Goal: Task Accomplishment & Management: Manage account settings

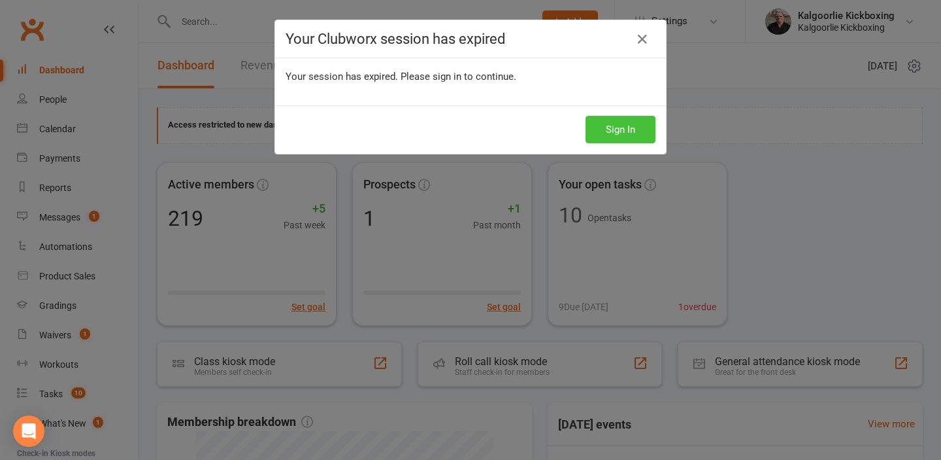
click at [620, 126] on button "Sign In" at bounding box center [621, 129] width 70 height 27
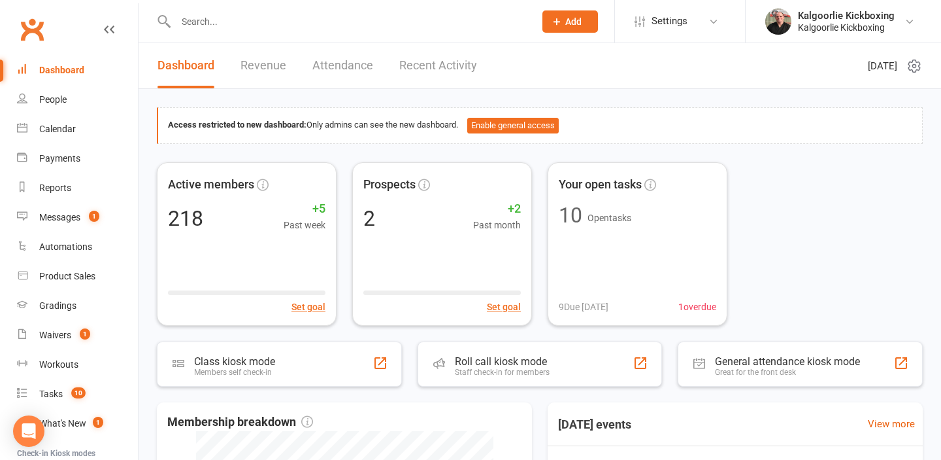
click at [286, 24] on input "text" at bounding box center [349, 21] width 354 height 18
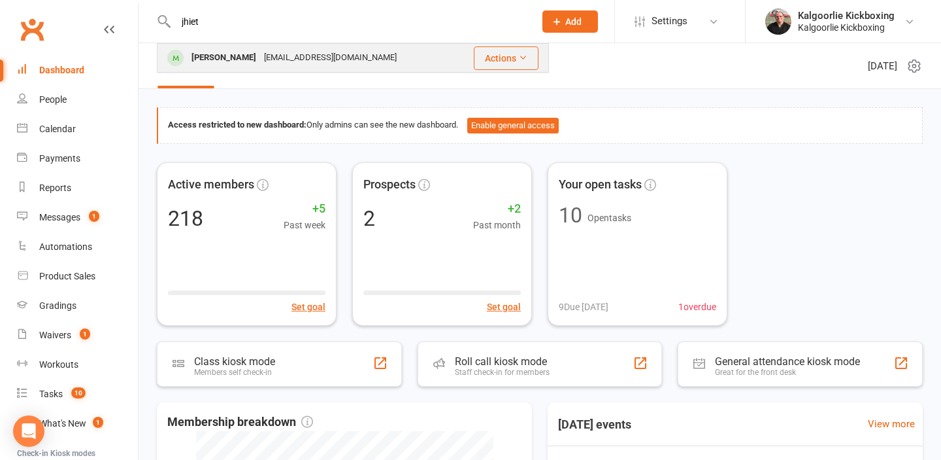
type input "jhiet"
click at [235, 57] on div "Jhiet Paskin" at bounding box center [224, 57] width 73 height 19
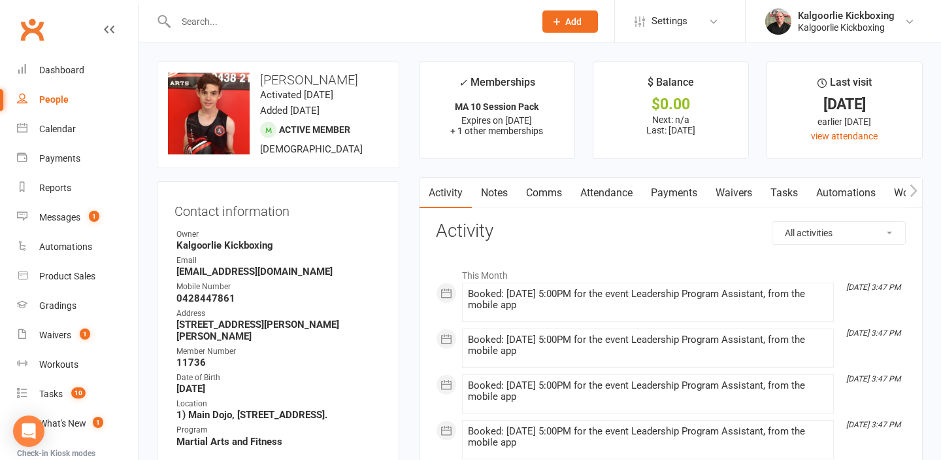
click at [599, 195] on link "Attendance" at bounding box center [606, 193] width 71 height 30
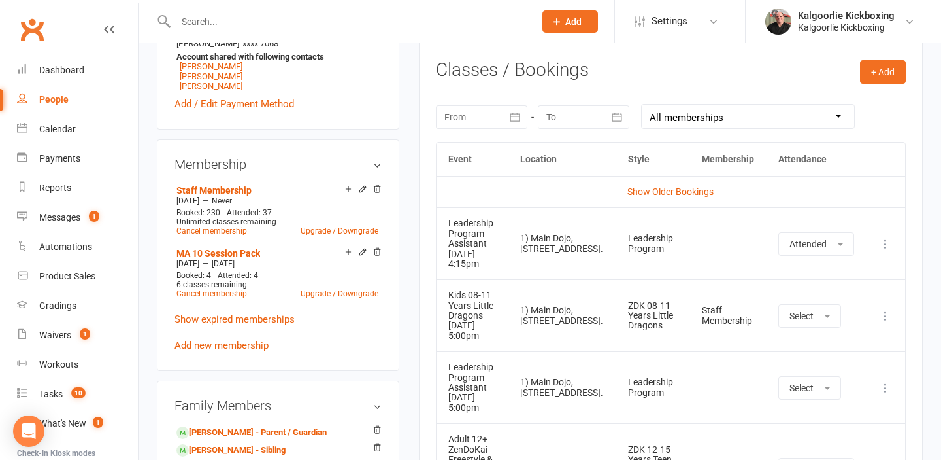
scroll to position [539, 0]
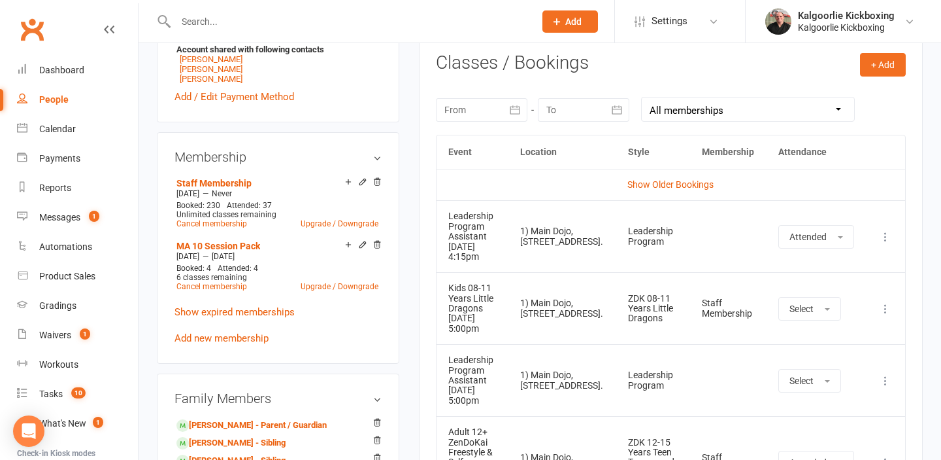
click at [888, 307] on icon at bounding box center [885, 308] width 13 height 13
click at [817, 385] on link "Remove booking" at bounding box center [828, 386] width 129 height 26
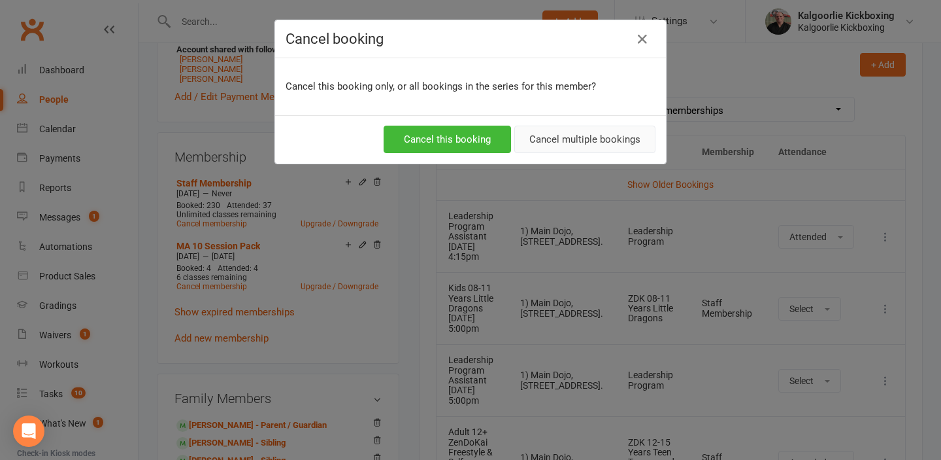
click at [586, 141] on button "Cancel multiple bookings" at bounding box center [584, 139] width 141 height 27
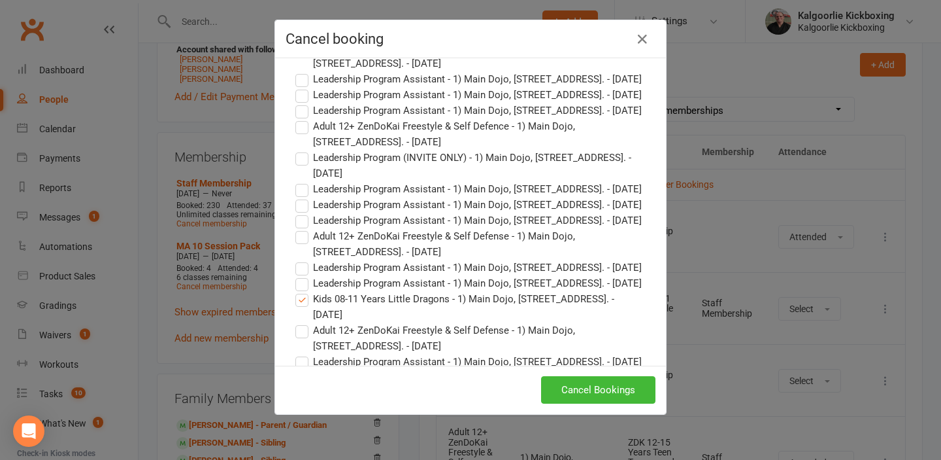
scroll to position [1748, 0]
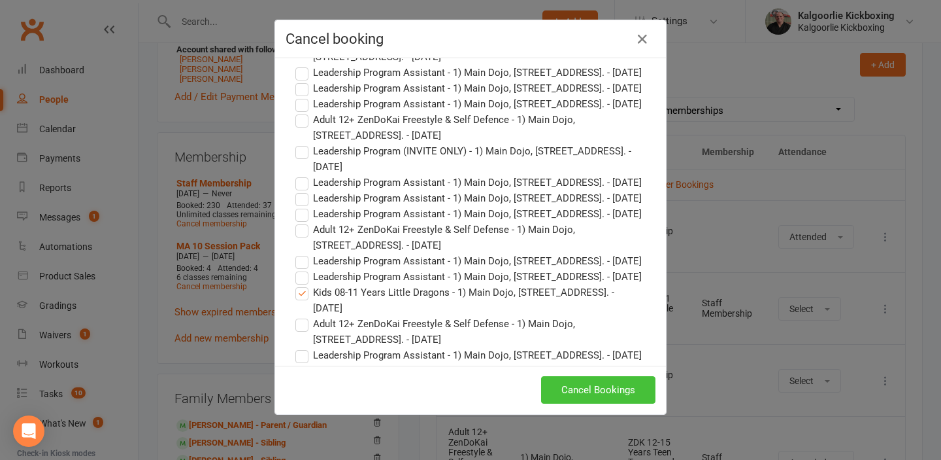
click at [579, 390] on button "Cancel Bookings" at bounding box center [598, 389] width 114 height 27
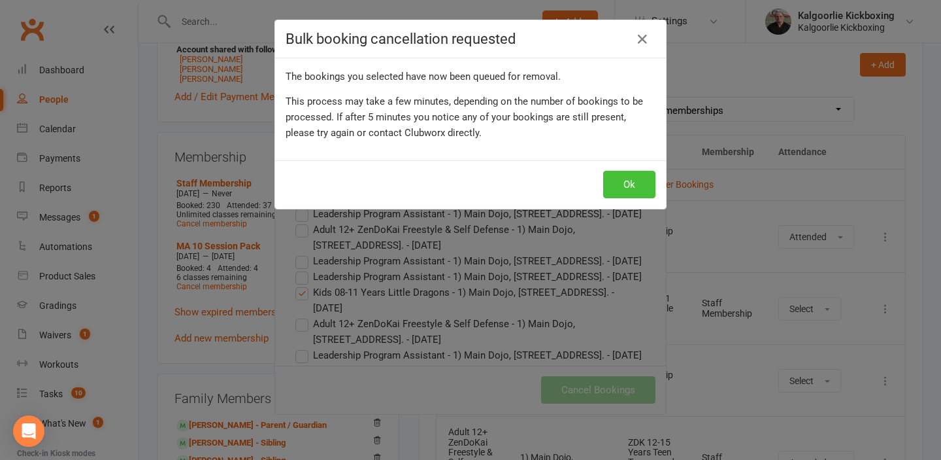
click at [624, 184] on button "Ok" at bounding box center [629, 184] width 52 height 27
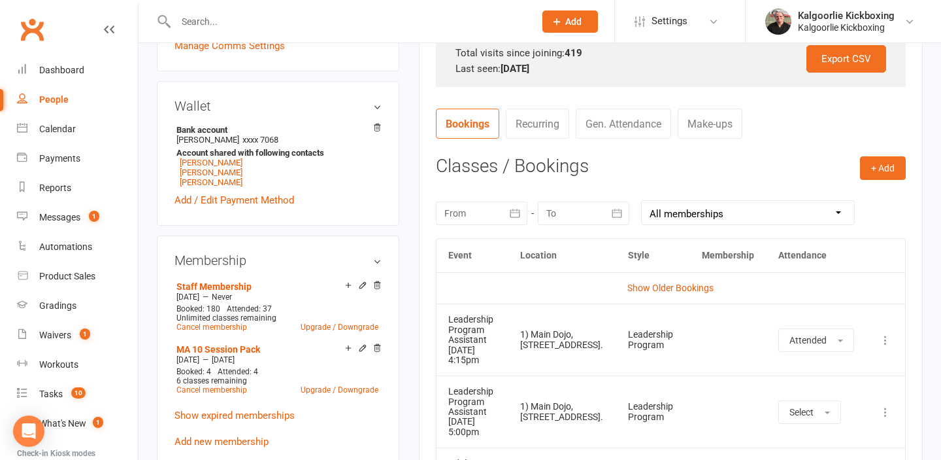
scroll to position [433, 0]
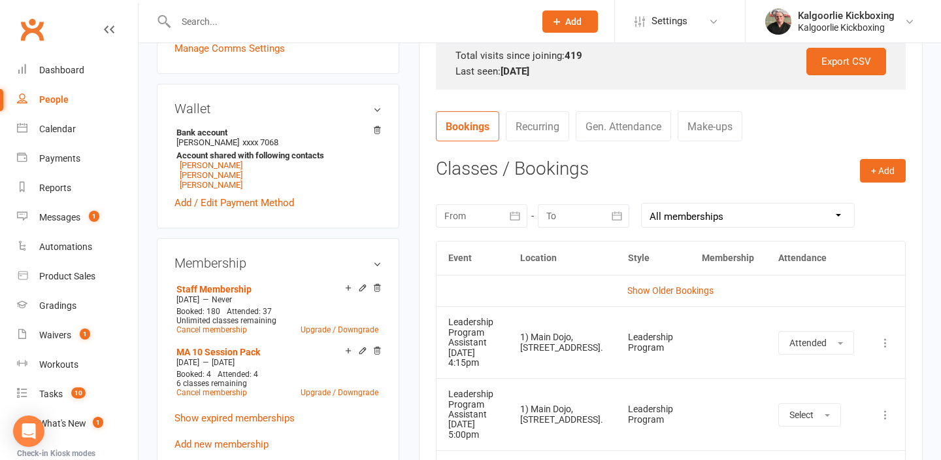
click at [299, 22] on input "text" at bounding box center [349, 21] width 354 height 18
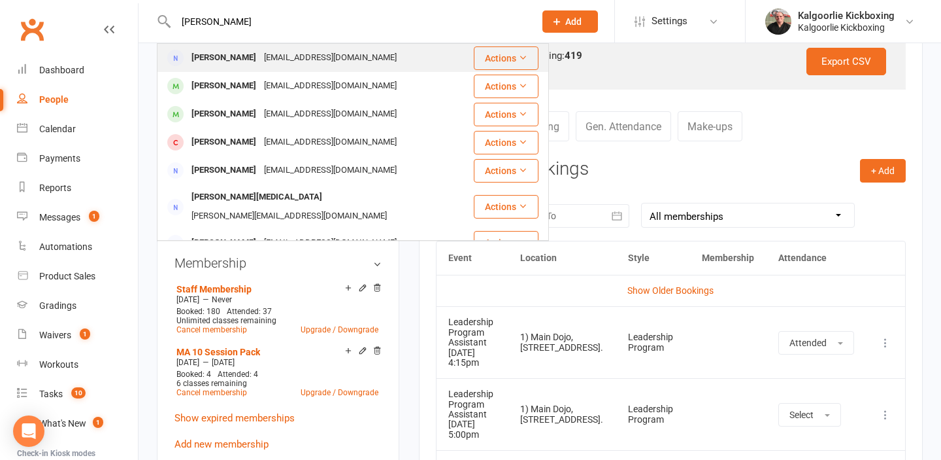
type input "krystal miles"
click at [234, 56] on div "Krystal Miles" at bounding box center [224, 57] width 73 height 19
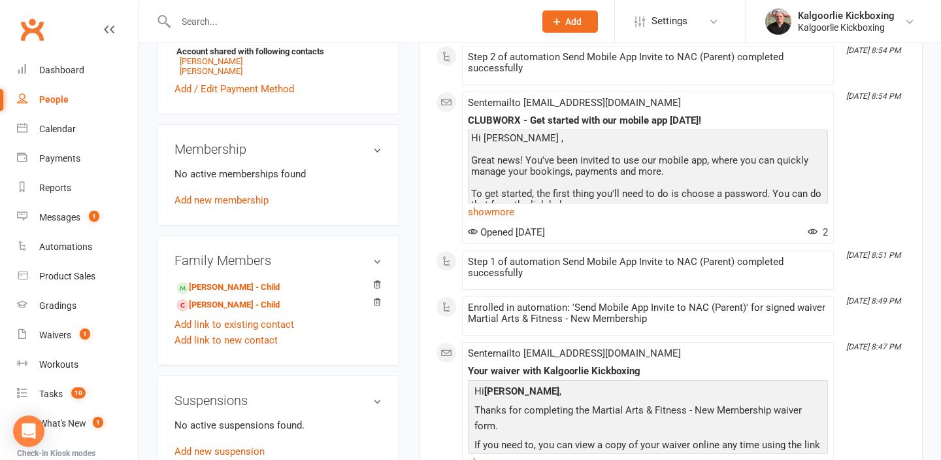
scroll to position [514, 0]
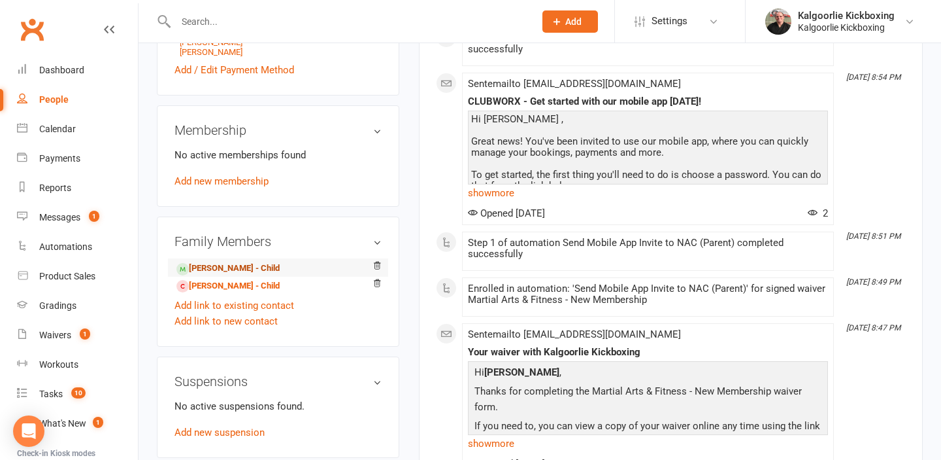
click at [229, 275] on link "Joshua Fanetti - Child" at bounding box center [228, 268] width 103 height 14
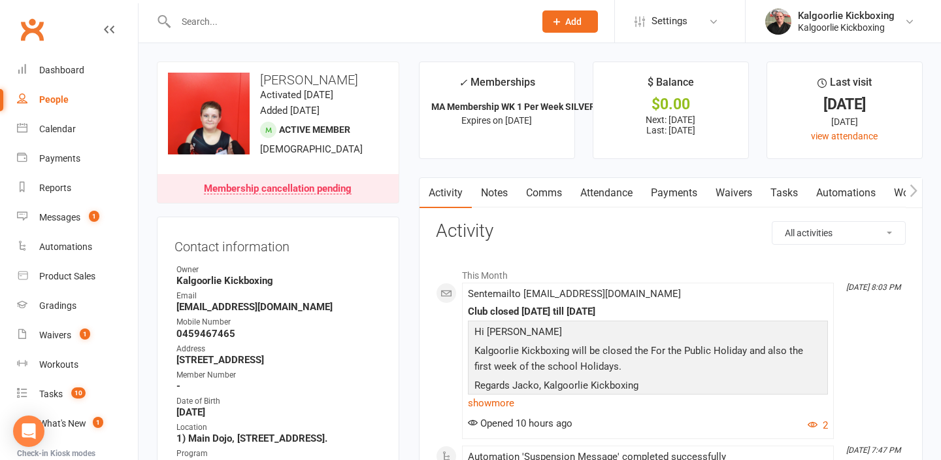
click at [216, 22] on input "text" at bounding box center [349, 21] width 354 height 18
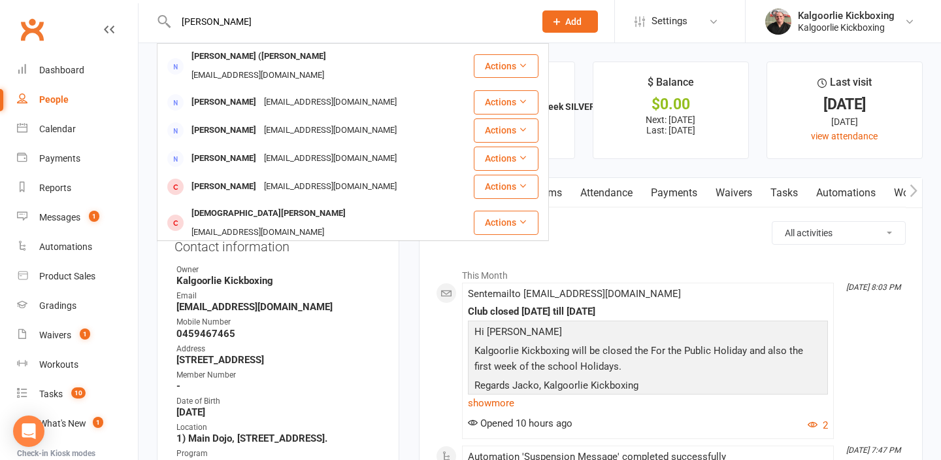
click at [262, 18] on input "christina sergent" at bounding box center [349, 21] width 354 height 18
type input "c"
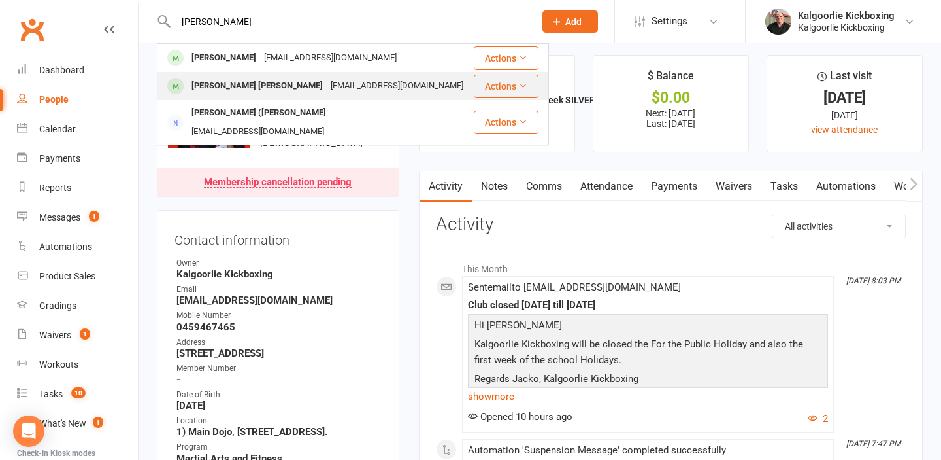
scroll to position [2, 0]
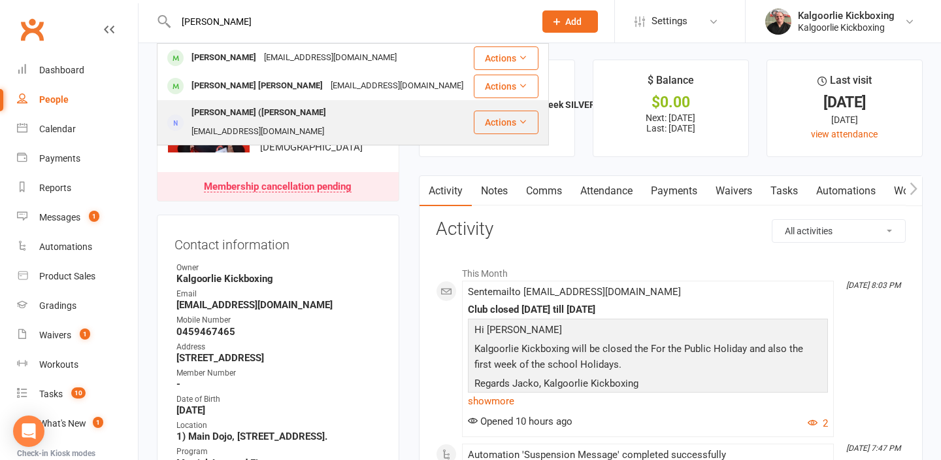
type input "sergent"
click at [310, 122] on div "[EMAIL_ADDRESS][DOMAIN_NAME]" at bounding box center [258, 131] width 141 height 19
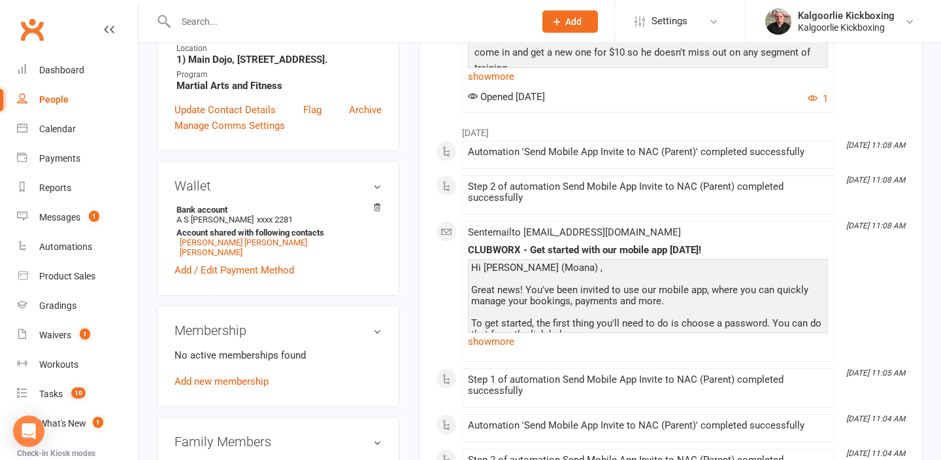
scroll to position [318, 0]
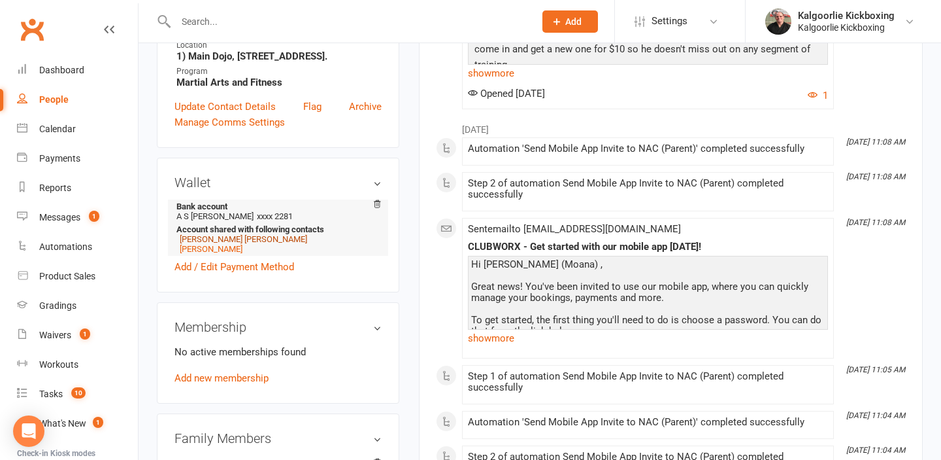
click at [211, 239] on link "[PERSON_NAME] [PERSON_NAME]" at bounding box center [243, 239] width 127 height 10
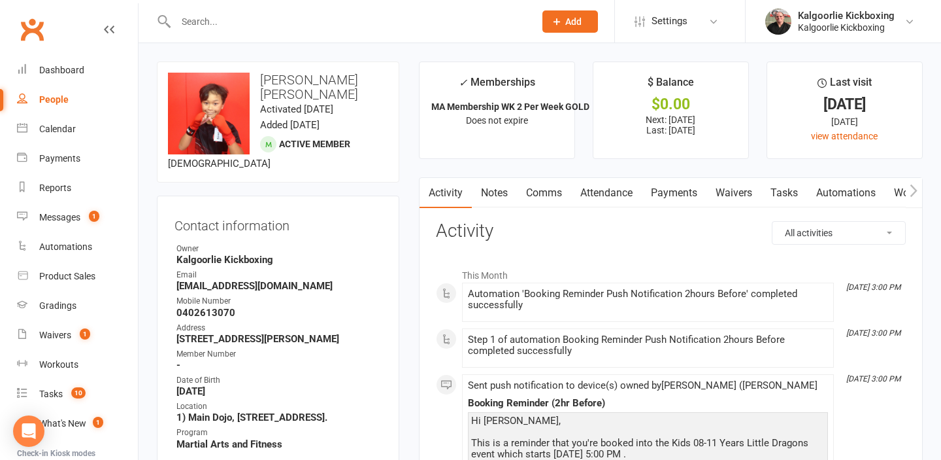
click at [611, 193] on link "Attendance" at bounding box center [606, 193] width 71 height 30
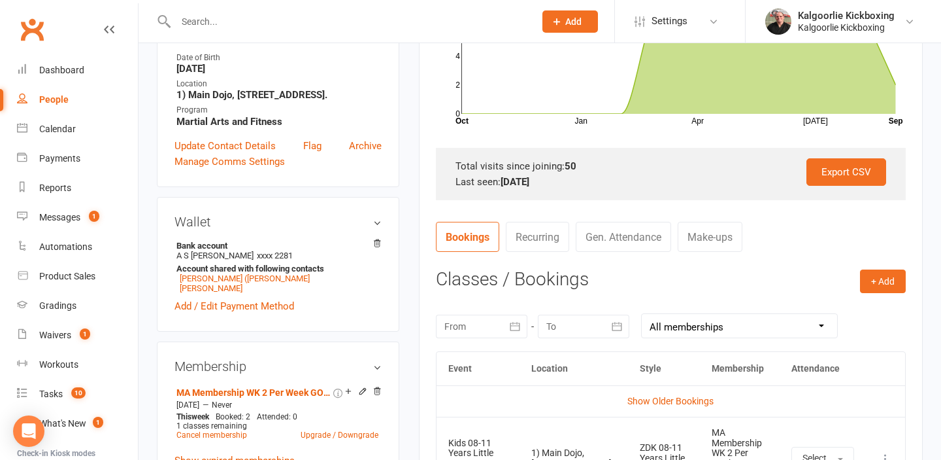
scroll to position [324, 0]
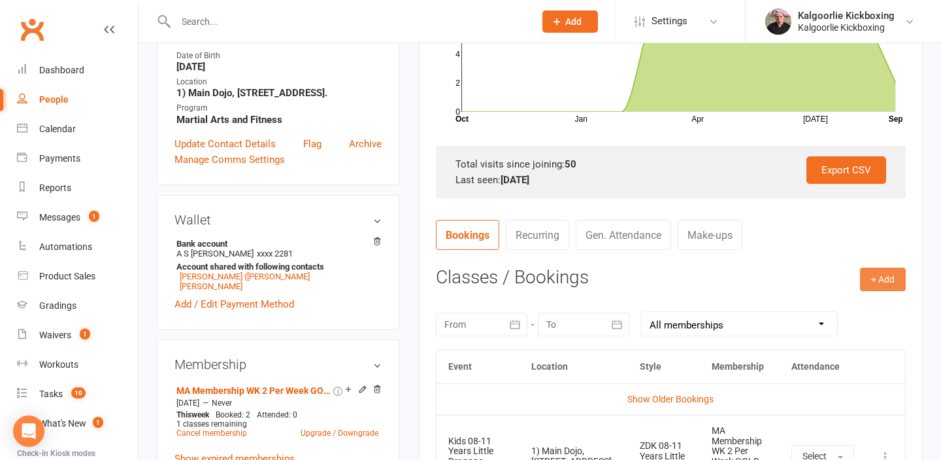
click at [890, 273] on button "+ Add" at bounding box center [883, 279] width 46 height 24
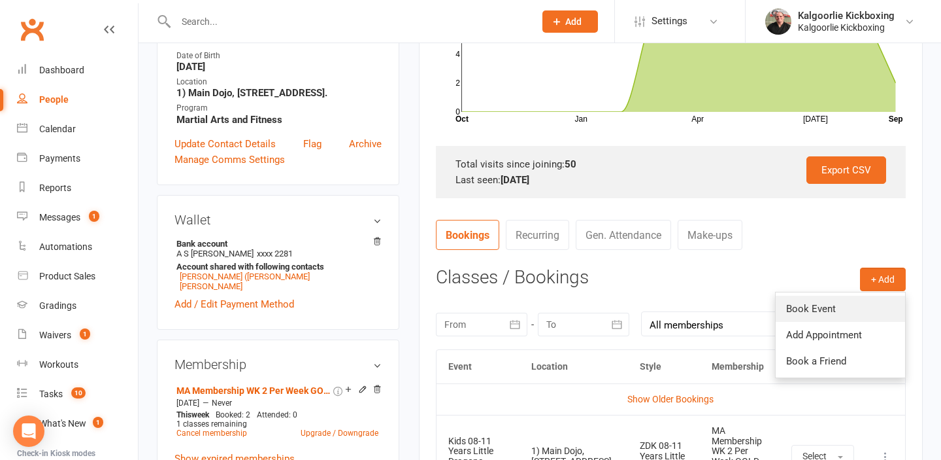
click at [796, 301] on link "Book Event" at bounding box center [840, 308] width 129 height 26
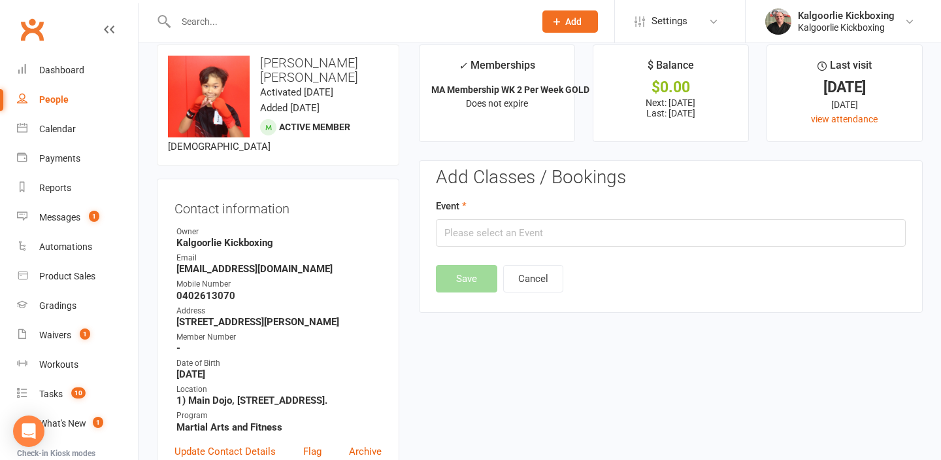
scroll to position [0, 0]
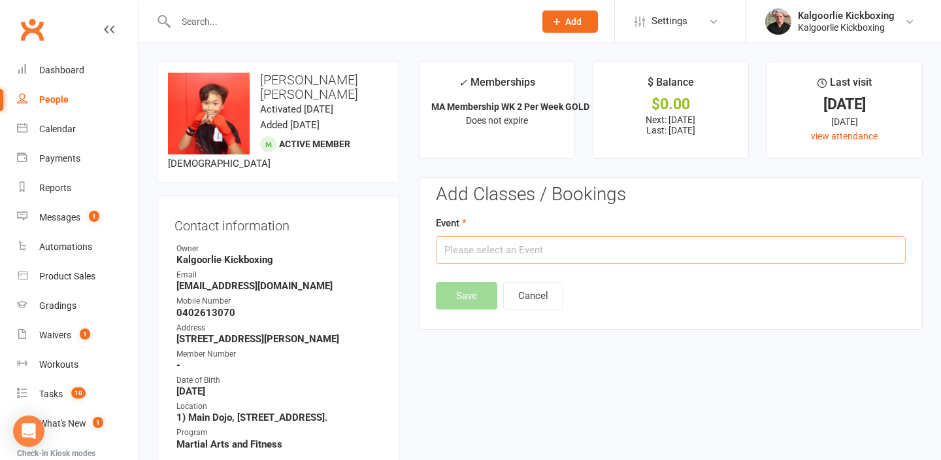
click at [582, 244] on input "text" at bounding box center [671, 249] width 470 height 27
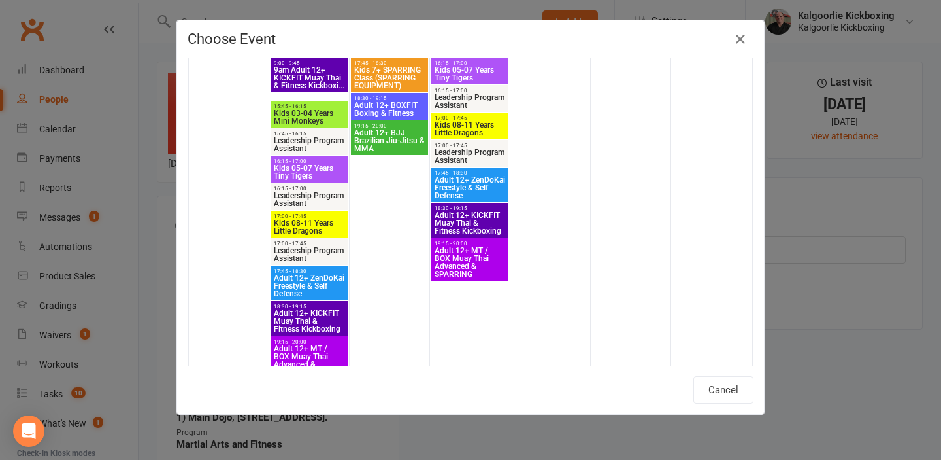
scroll to position [1101, 0]
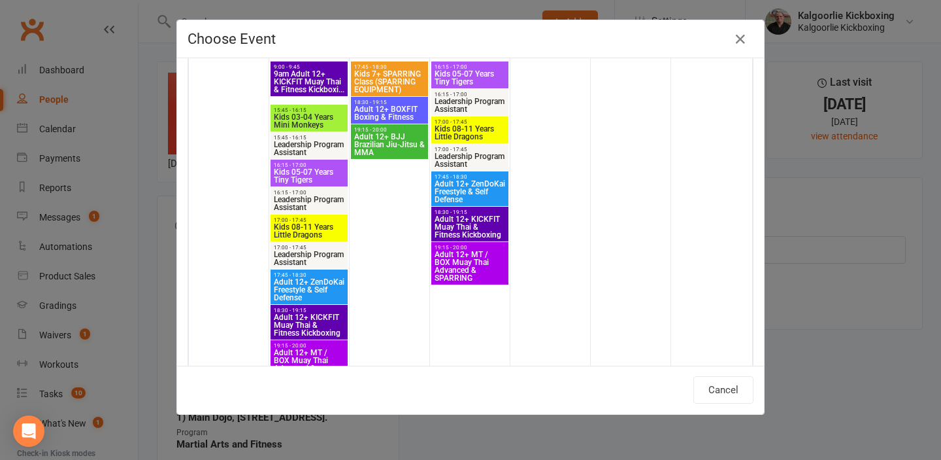
click at [467, 127] on span "Kids 08-11 Years Little Dragons" at bounding box center [470, 133] width 72 height 16
type input "Kids 08-11 Years Little Dragons - Sep 24, 2025 5:00:00 PM"
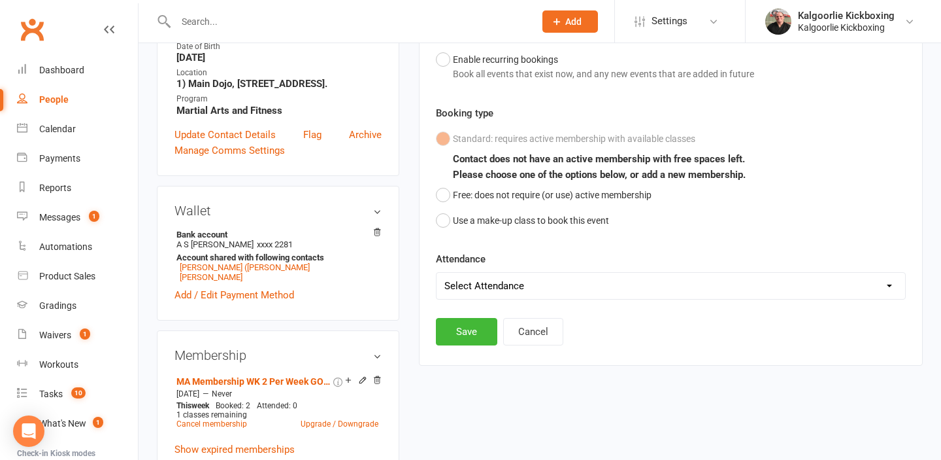
scroll to position [350, 0]
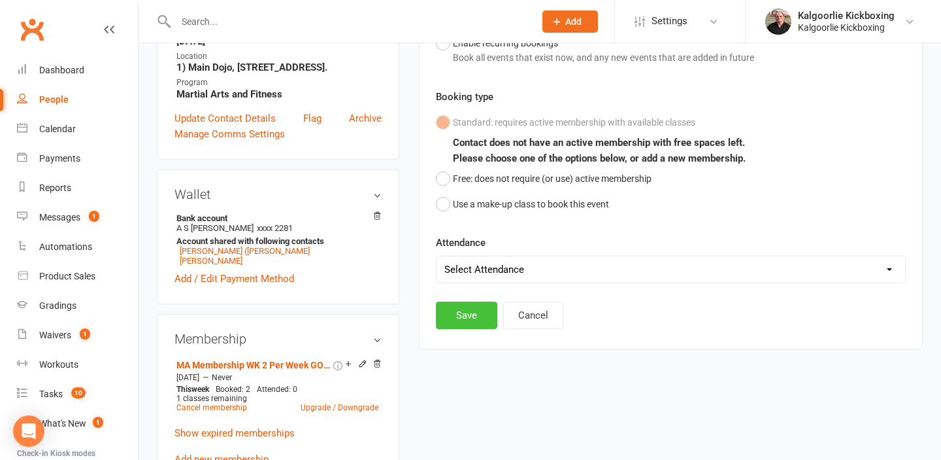
click at [473, 316] on button "Save" at bounding box center [466, 314] width 61 height 27
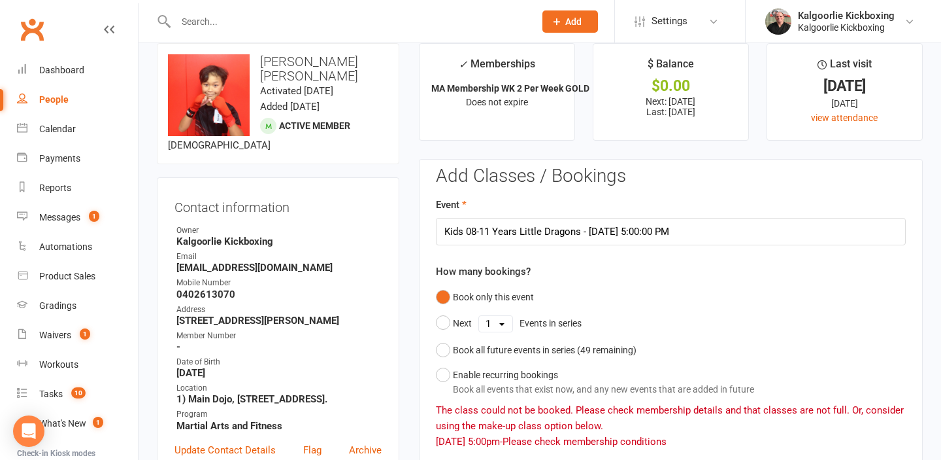
scroll to position [0, 0]
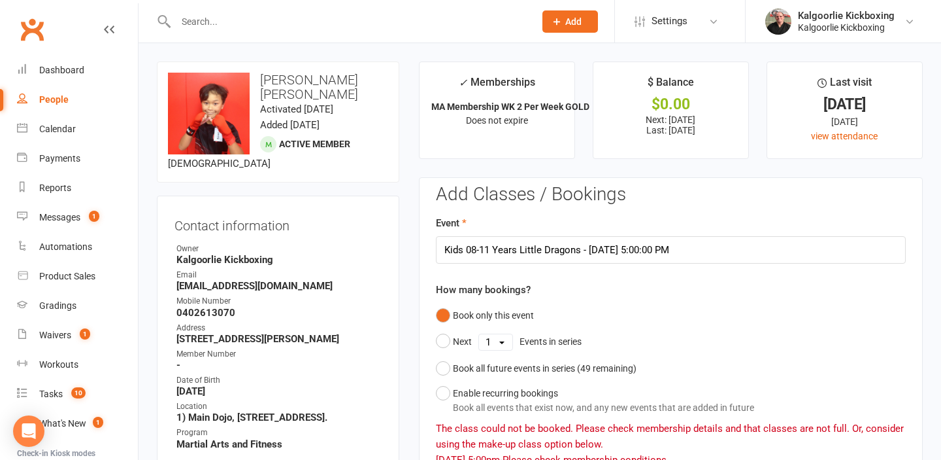
click at [216, 17] on input "text" at bounding box center [349, 21] width 354 height 18
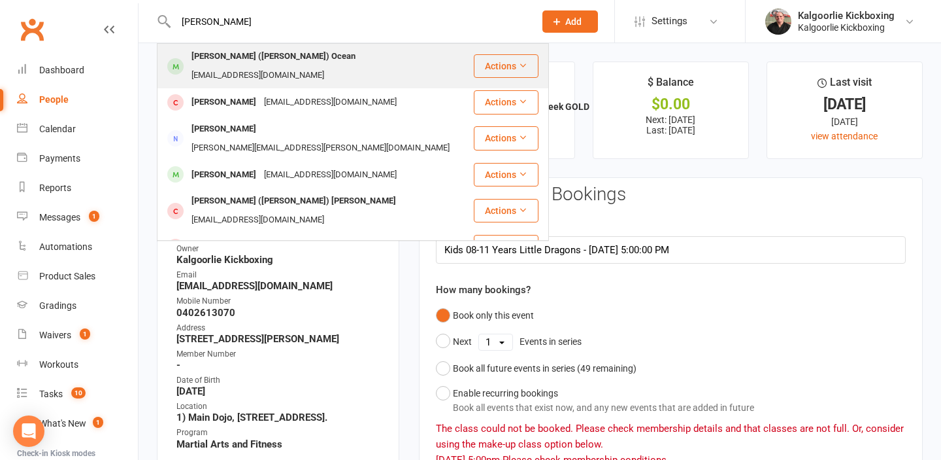
type input "joshua oc"
click at [234, 56] on div "Joshua (Josh) Ocean" at bounding box center [274, 56] width 172 height 19
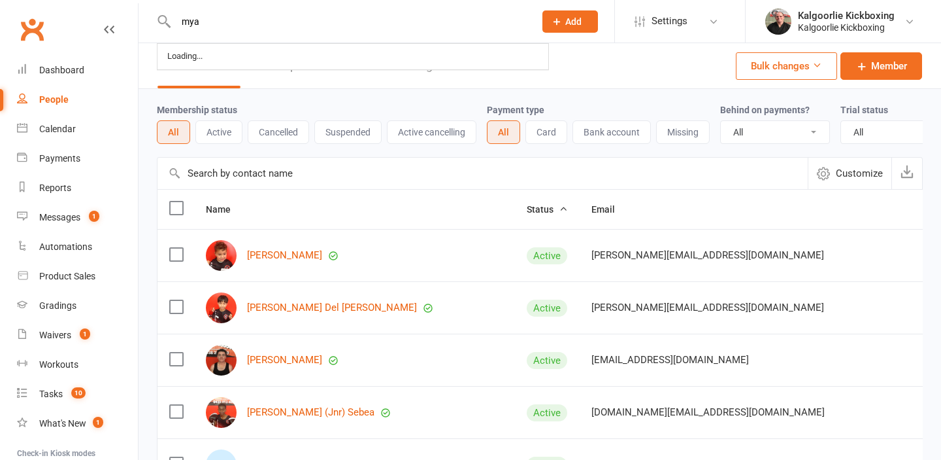
select select "100"
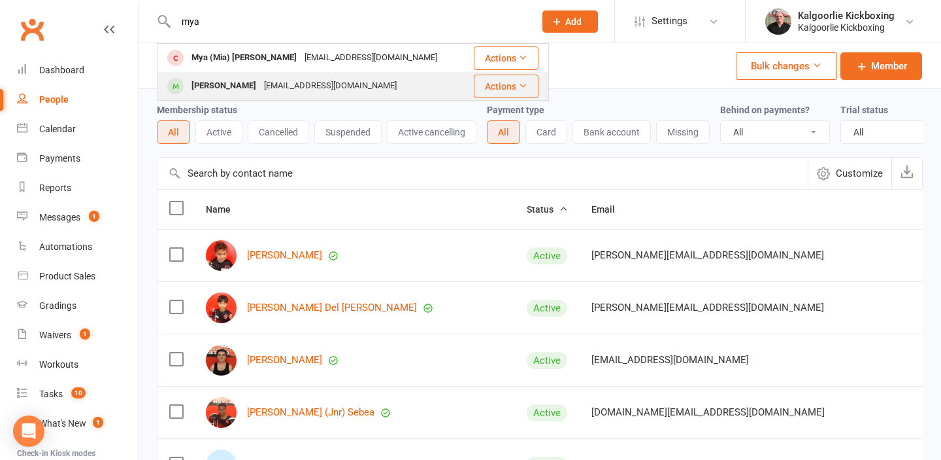
type input "mya"
click at [243, 86] on div "Mya Buchanan" at bounding box center [224, 85] width 73 height 19
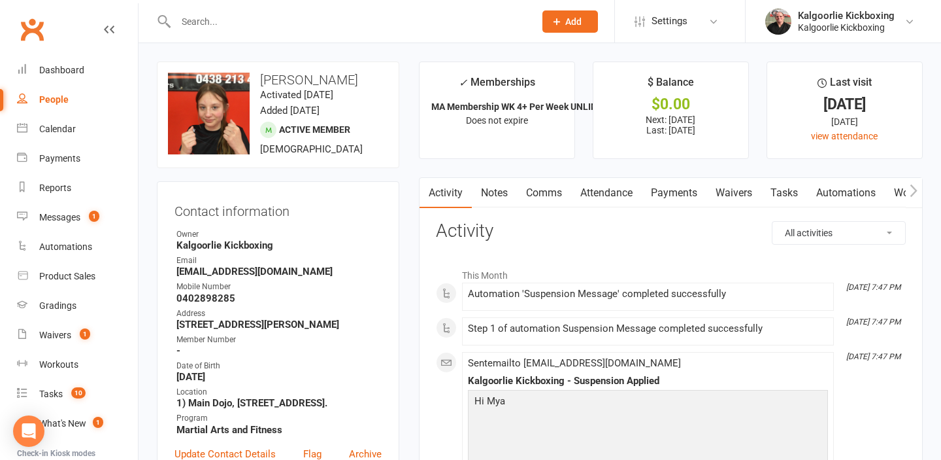
click at [618, 188] on link "Attendance" at bounding box center [606, 193] width 71 height 30
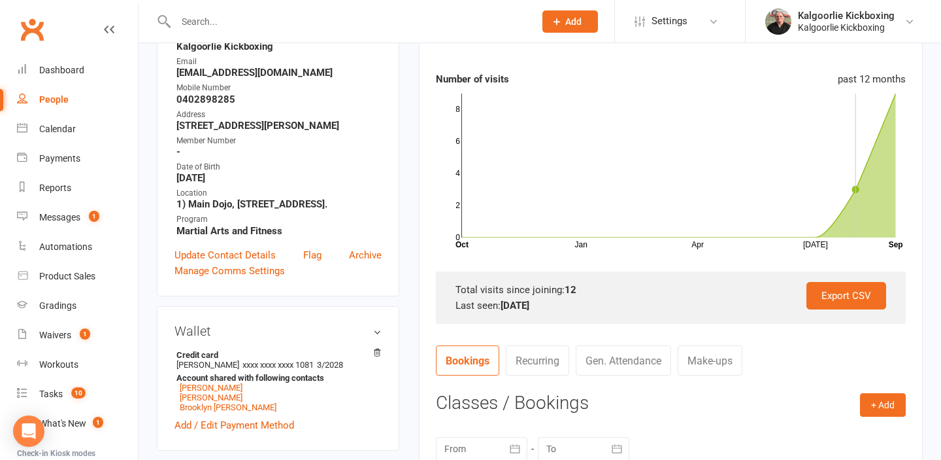
scroll to position [210, 0]
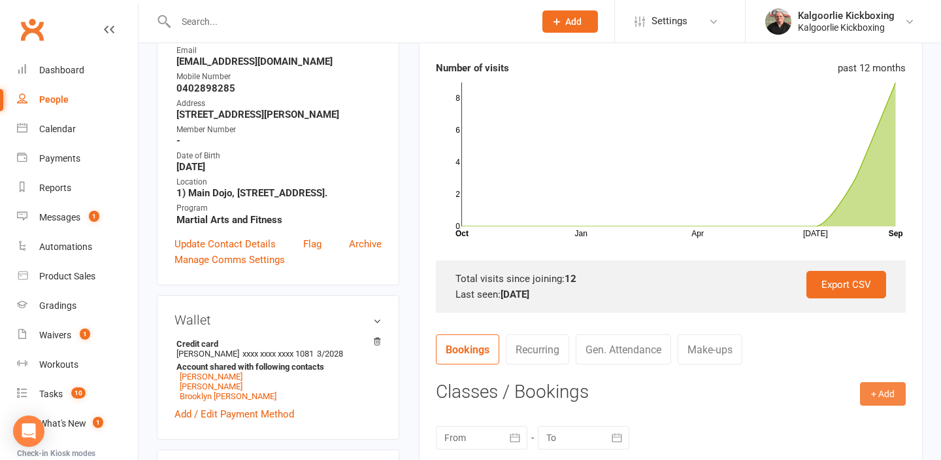
click at [888, 393] on button "+ Add" at bounding box center [883, 394] width 46 height 24
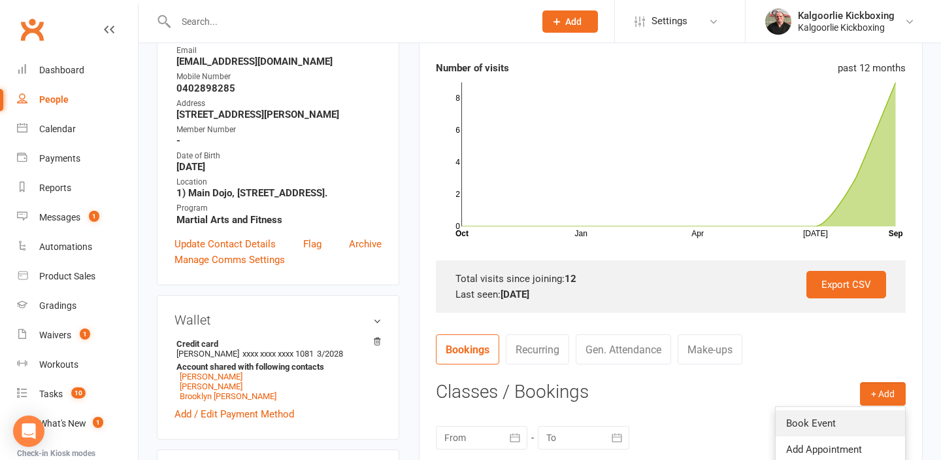
click at [839, 421] on link "Book Event" at bounding box center [840, 423] width 129 height 26
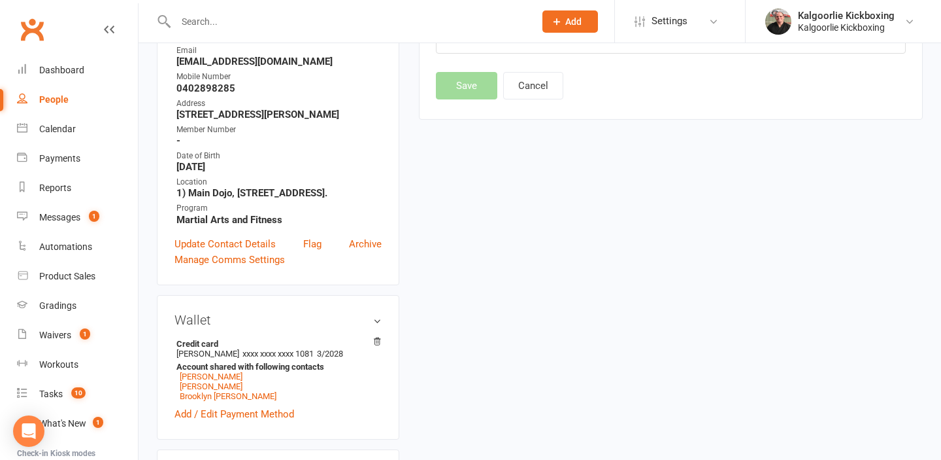
scroll to position [112, 0]
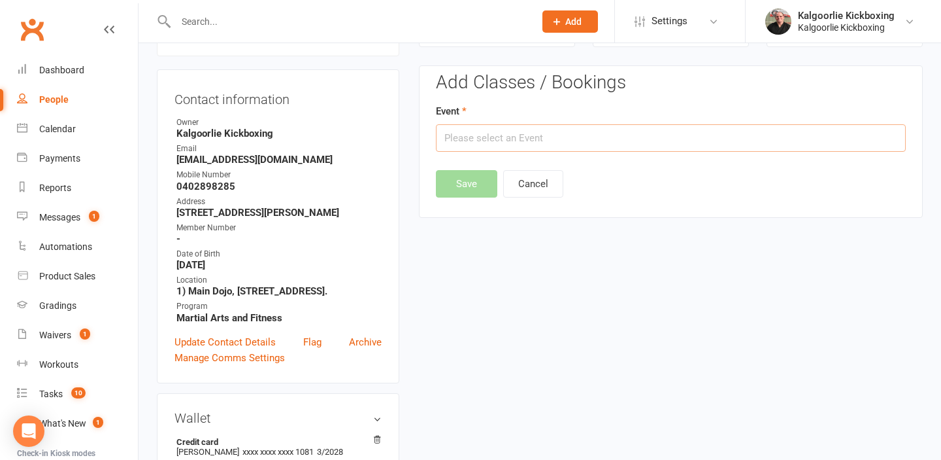
click at [602, 138] on input "text" at bounding box center [671, 137] width 470 height 27
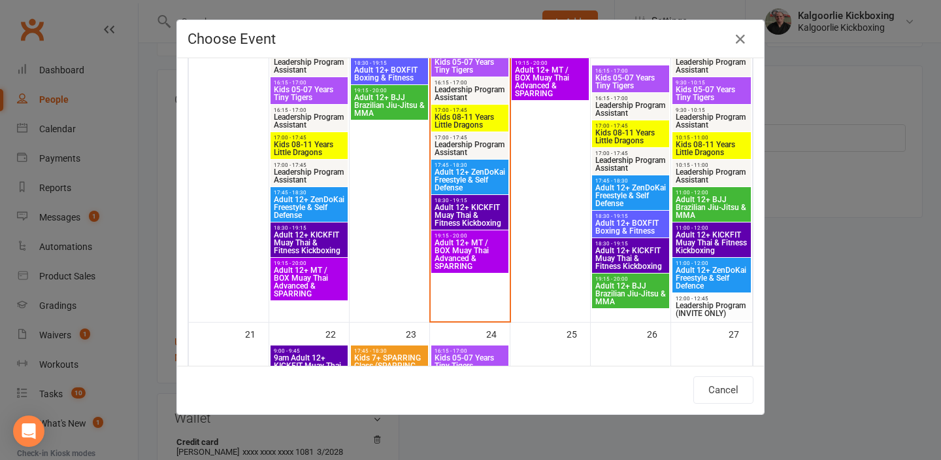
scroll to position [815, 0]
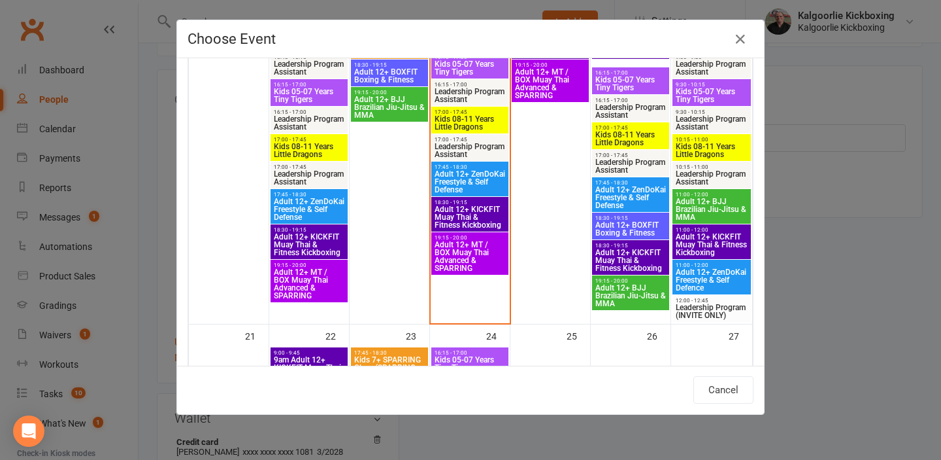
click at [475, 177] on span "Adult 12+ ZenDoKai Freestyle & Self Defense" at bounding box center [470, 182] width 72 height 24
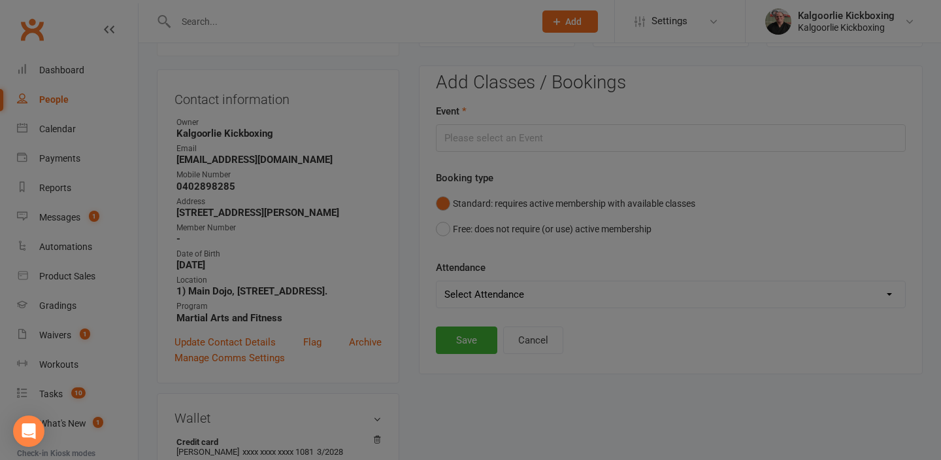
type input "Adult 12+ ZenDoKai Freestyle & Self Defense - Sep 17, 2025 5:45:00 PM"
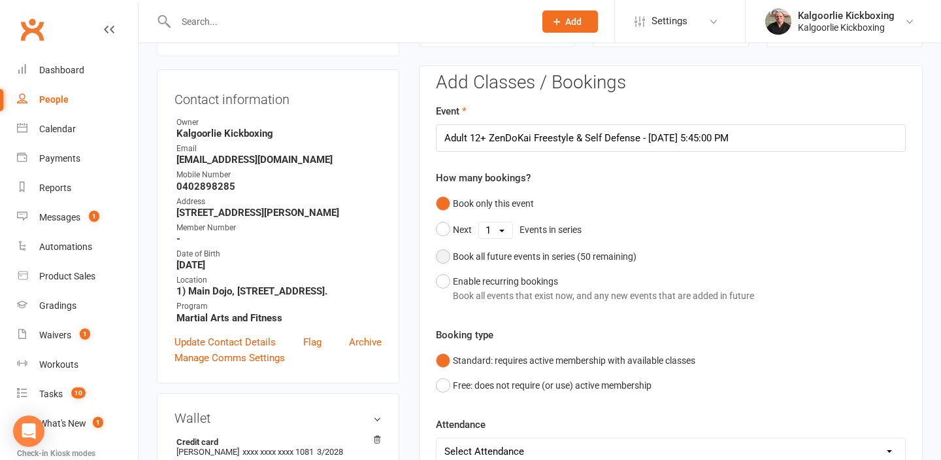
click at [443, 254] on button "Book all future events in series ( 50 remaining)" at bounding box center [536, 256] width 201 height 25
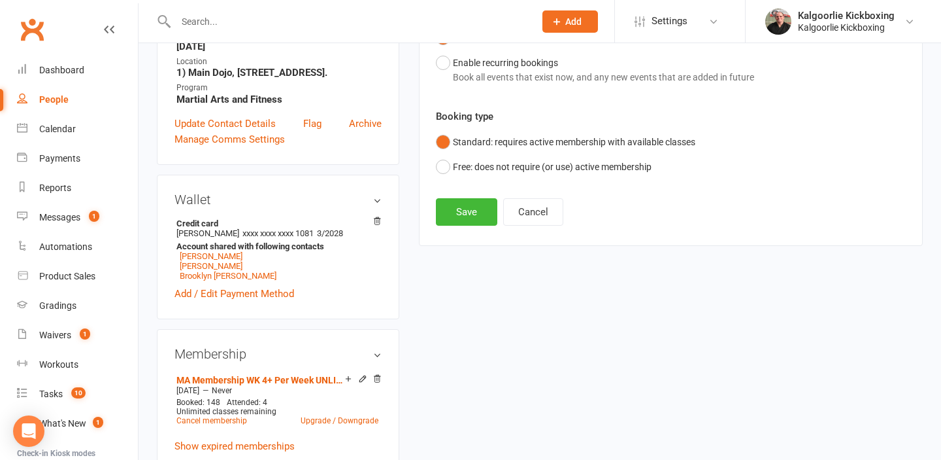
scroll to position [341, 0]
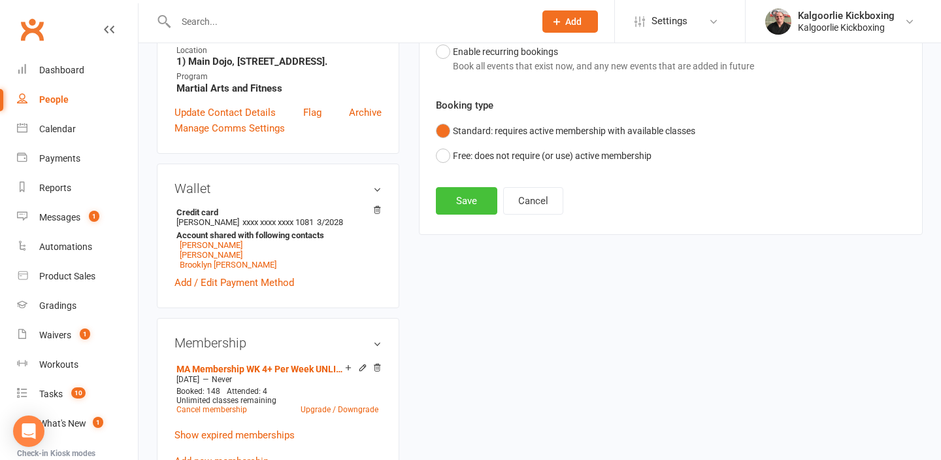
click at [475, 199] on button "Save" at bounding box center [466, 200] width 61 height 27
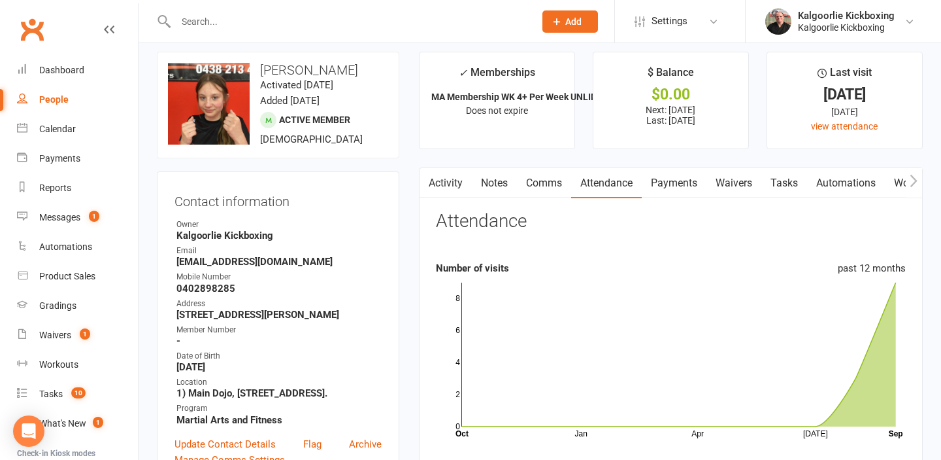
scroll to position [0, 0]
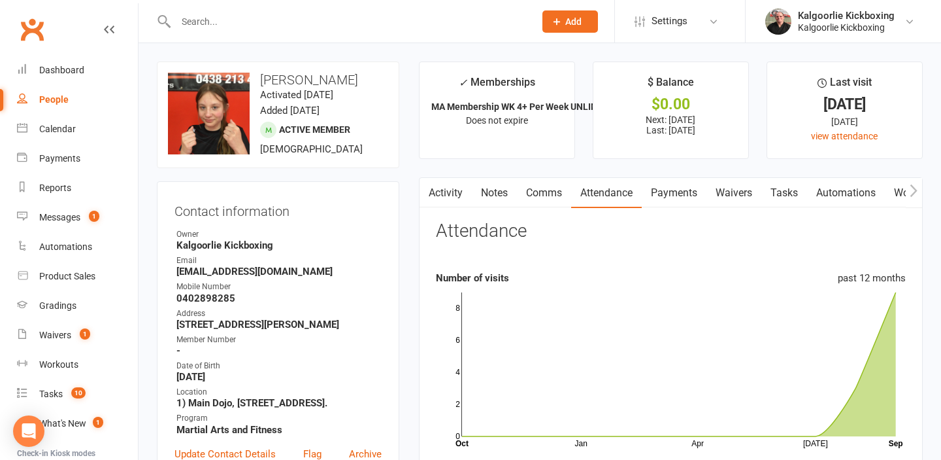
click at [241, 14] on input "text" at bounding box center [349, 21] width 354 height 18
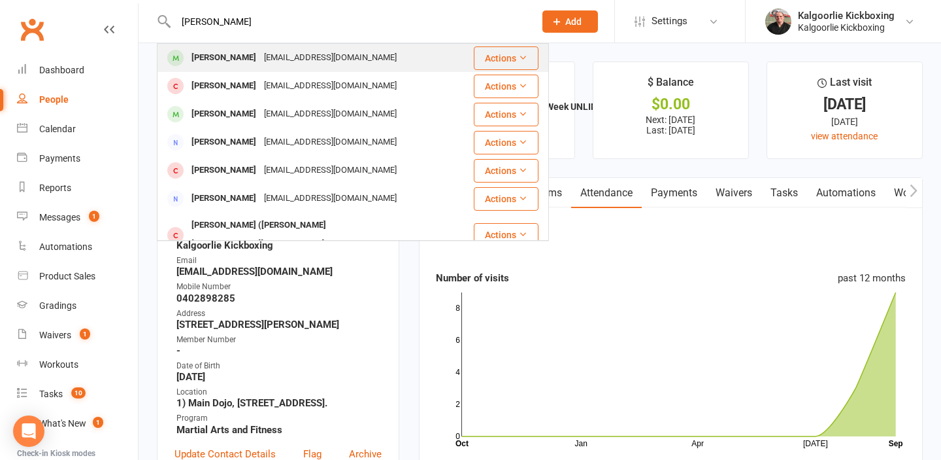
type input "james almond"
click at [217, 59] on div "James Almond" at bounding box center [224, 57] width 73 height 19
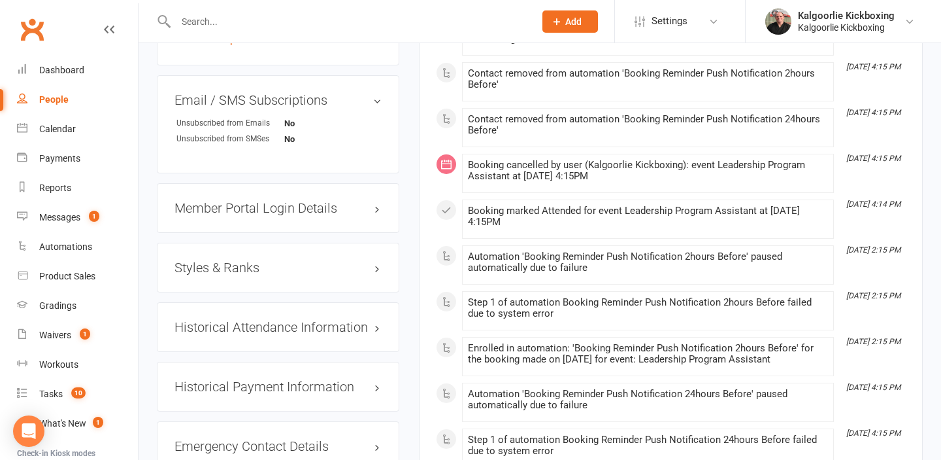
scroll to position [1023, 0]
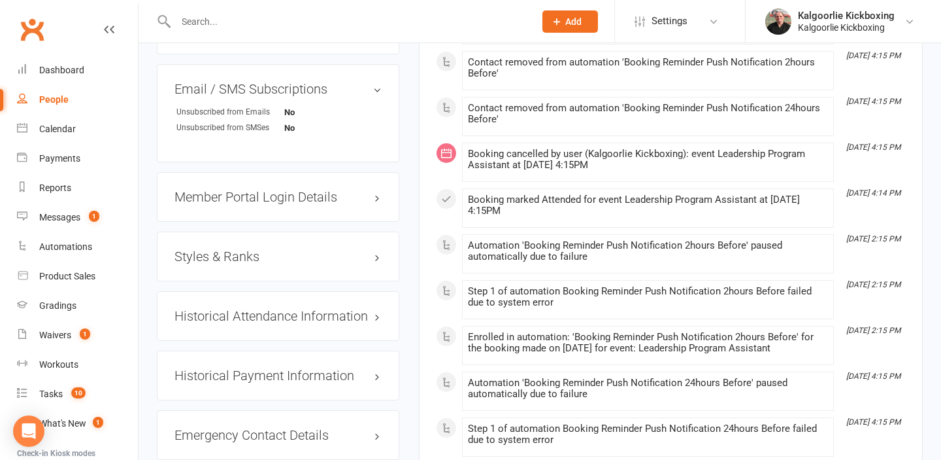
click at [231, 249] on h3 "Styles & Ranks" at bounding box center [278, 256] width 207 height 14
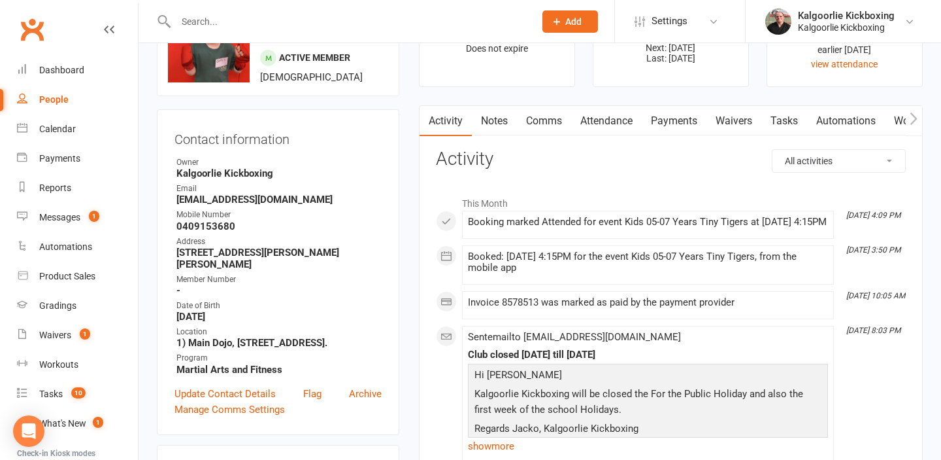
scroll to position [0, 0]
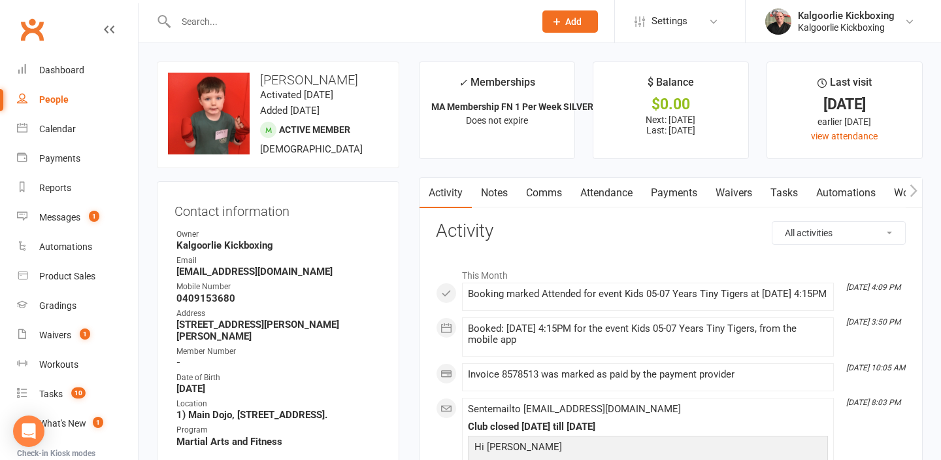
click at [216, 22] on input "text" at bounding box center [349, 21] width 354 height 18
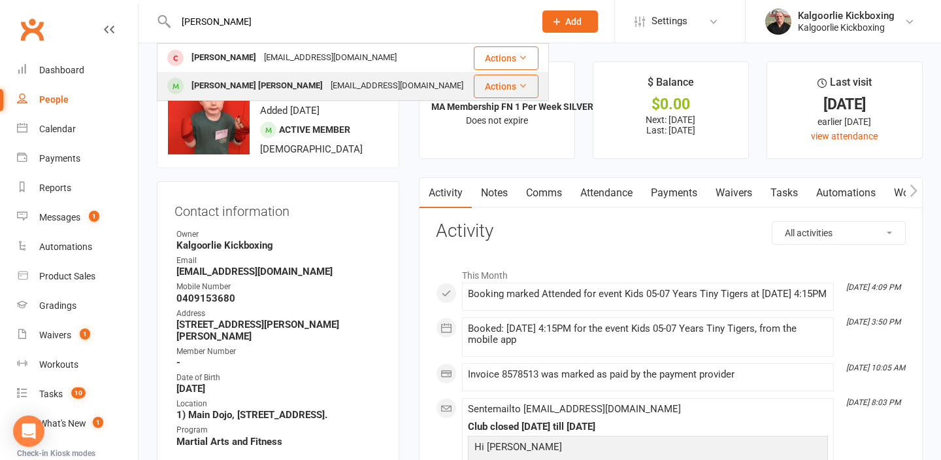
type input "bishop"
click at [227, 82] on div "[PERSON_NAME] [PERSON_NAME]" at bounding box center [257, 85] width 139 height 19
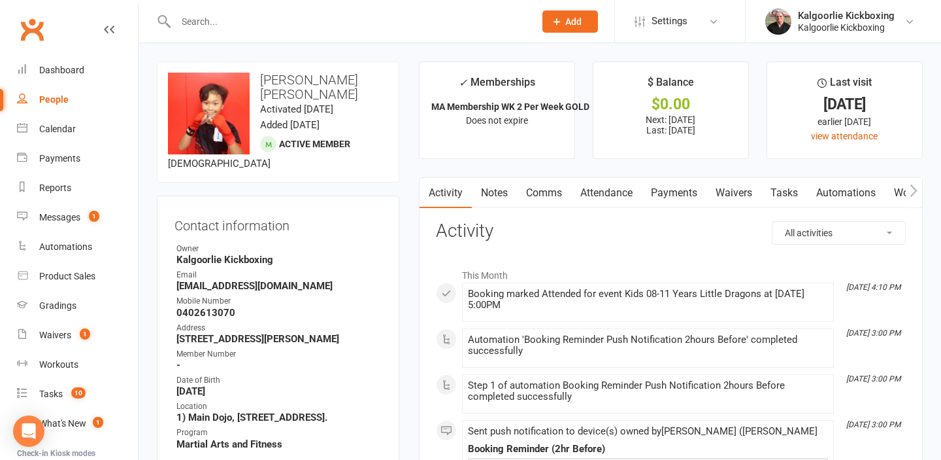
click at [597, 192] on link "Attendance" at bounding box center [606, 193] width 71 height 30
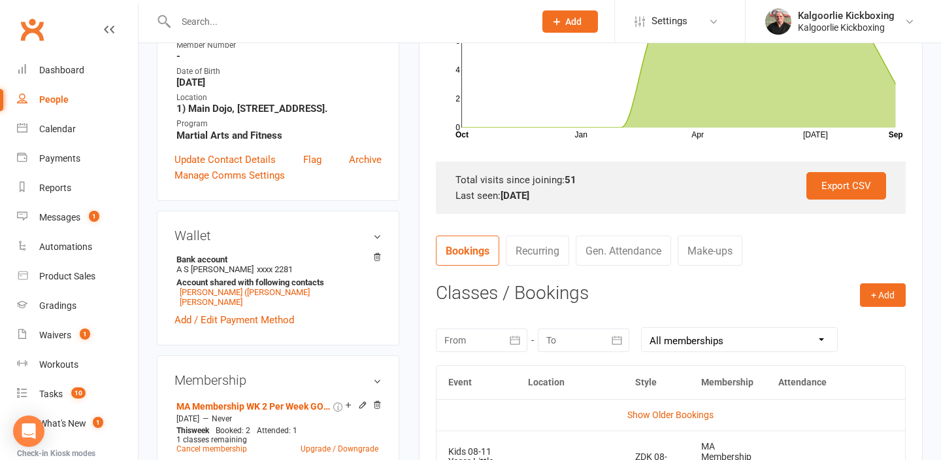
scroll to position [315, 0]
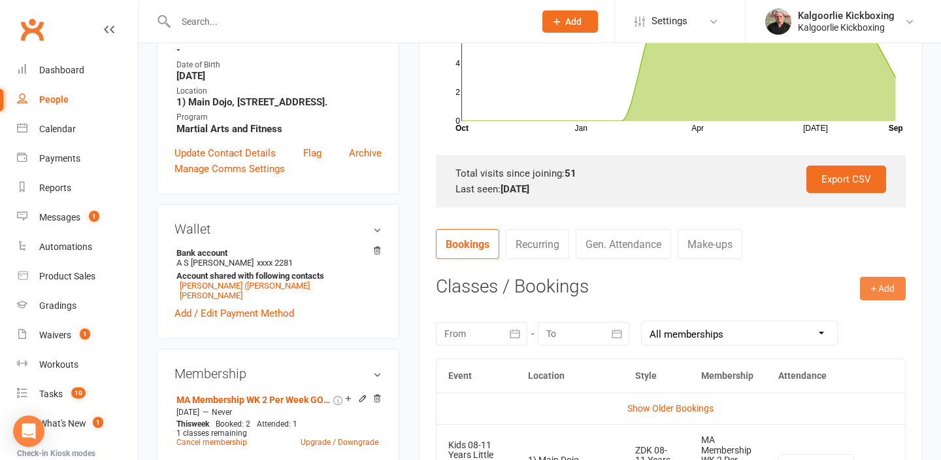
click at [884, 288] on button "+ Add" at bounding box center [883, 289] width 46 height 24
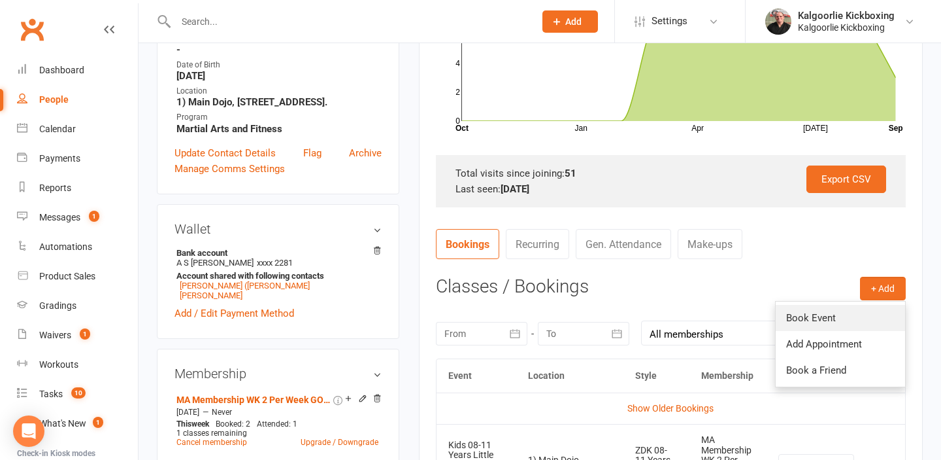
click at [812, 320] on link "Book Event" at bounding box center [840, 318] width 129 height 26
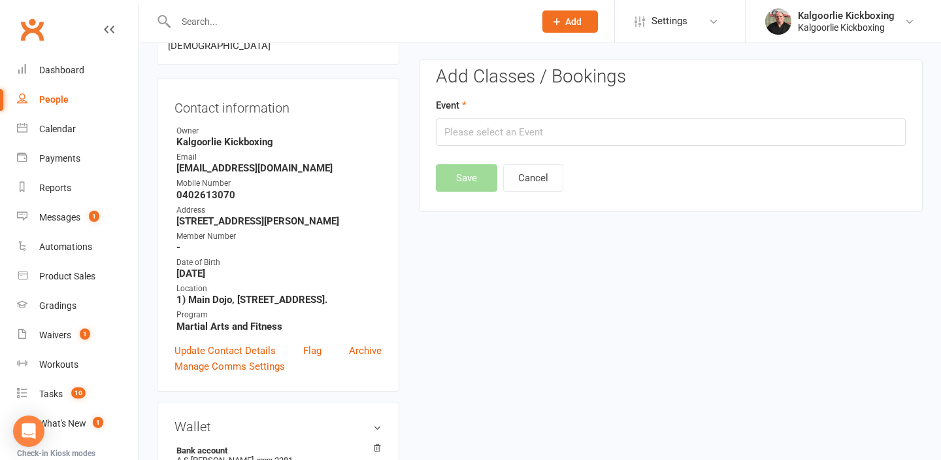
scroll to position [112, 0]
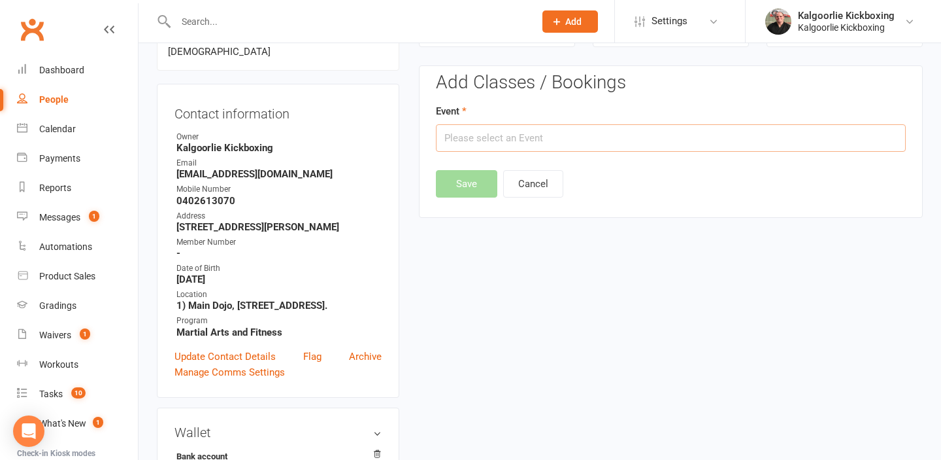
click at [607, 139] on input "text" at bounding box center [671, 137] width 470 height 27
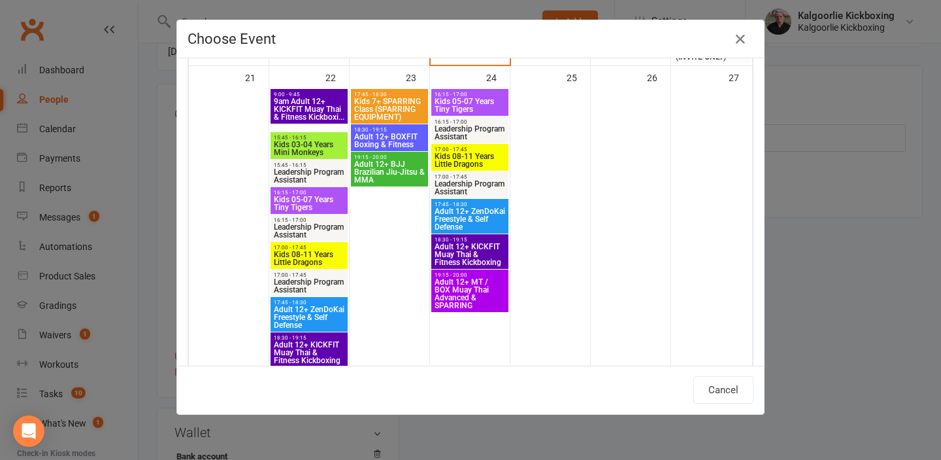
scroll to position [1078, 0]
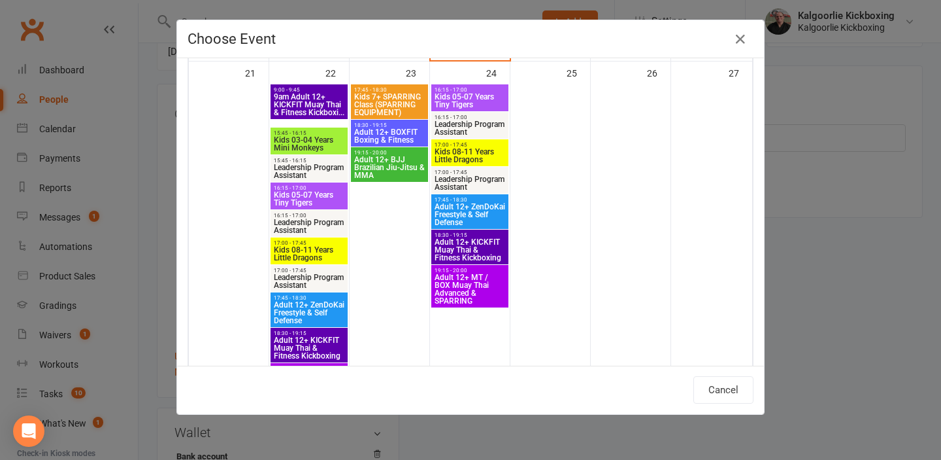
click at [826, 267] on div "Choose Event Day Week Month September 2025 September 2025 Sun Mon Tue Wed Thu F…" at bounding box center [470, 230] width 941 height 460
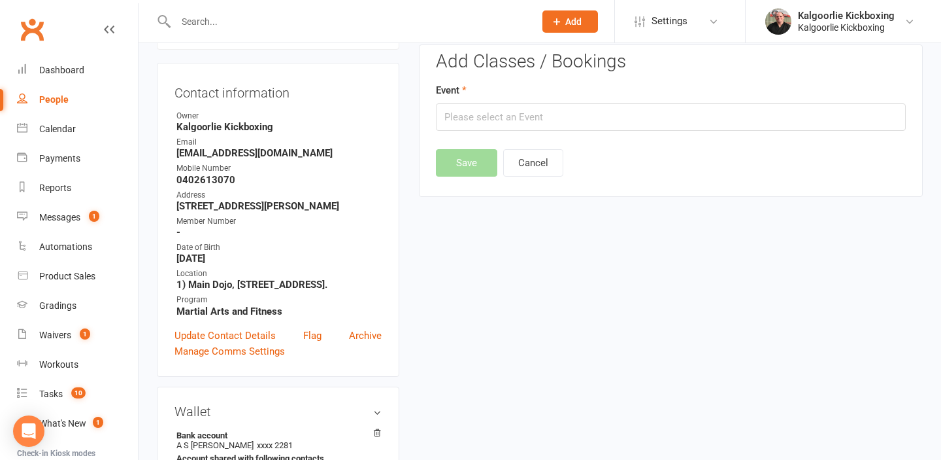
scroll to position [99, 0]
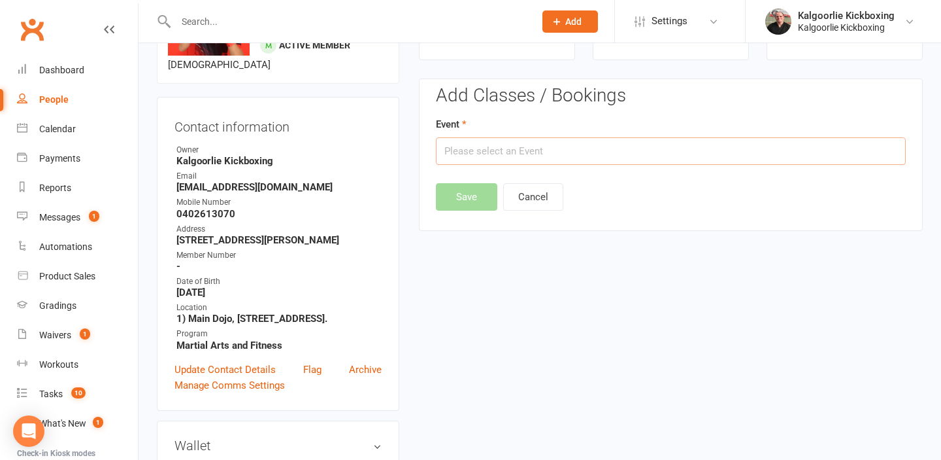
click at [582, 151] on input "text" at bounding box center [671, 150] width 470 height 27
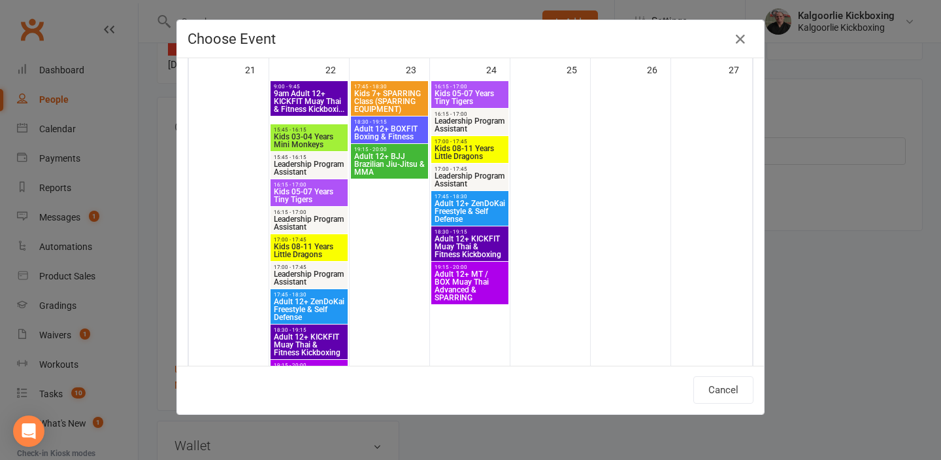
scroll to position [1083, 0]
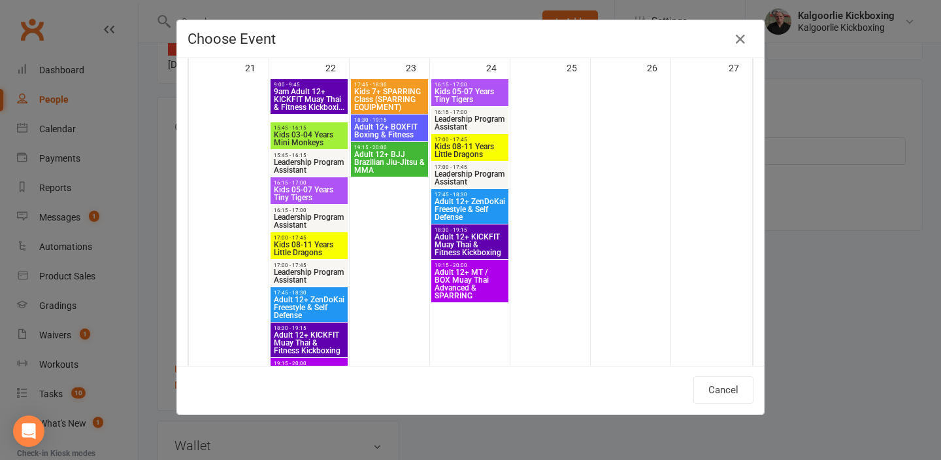
click at [468, 147] on span "Kids 08-11 Years Little Dragons" at bounding box center [470, 151] width 72 height 16
type input "Kids 08-11 Years Little Dragons - Sep 24, 2025 5:00:00 PM"
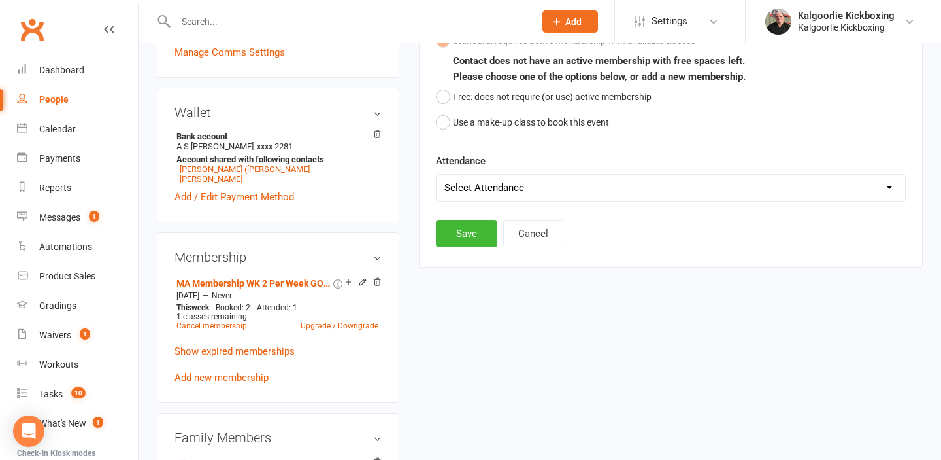
scroll to position [459, 0]
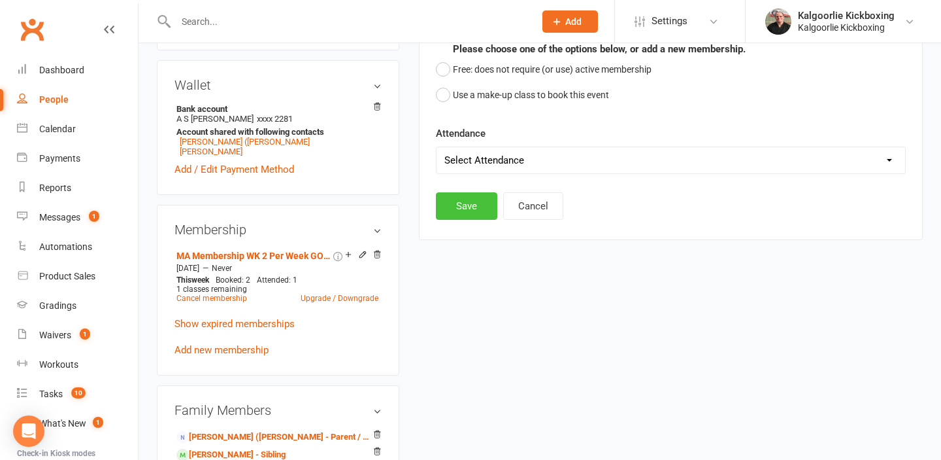
click at [460, 208] on button "Save" at bounding box center [466, 205] width 61 height 27
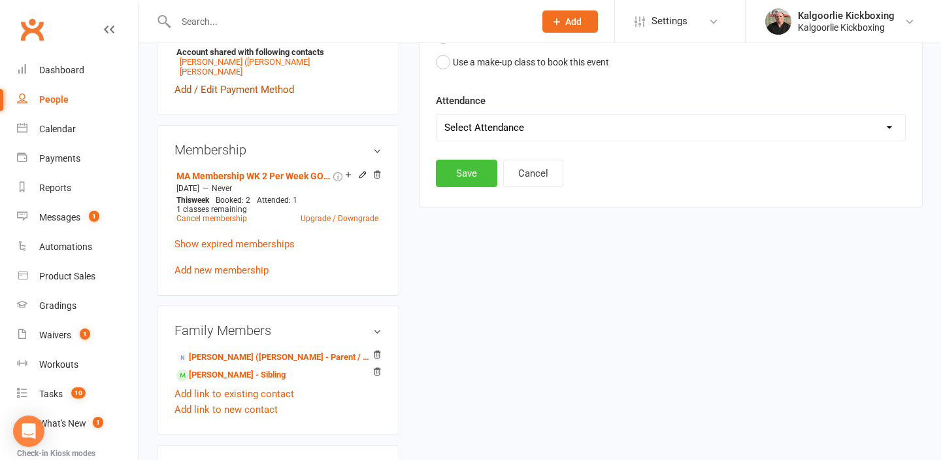
scroll to position [558, 0]
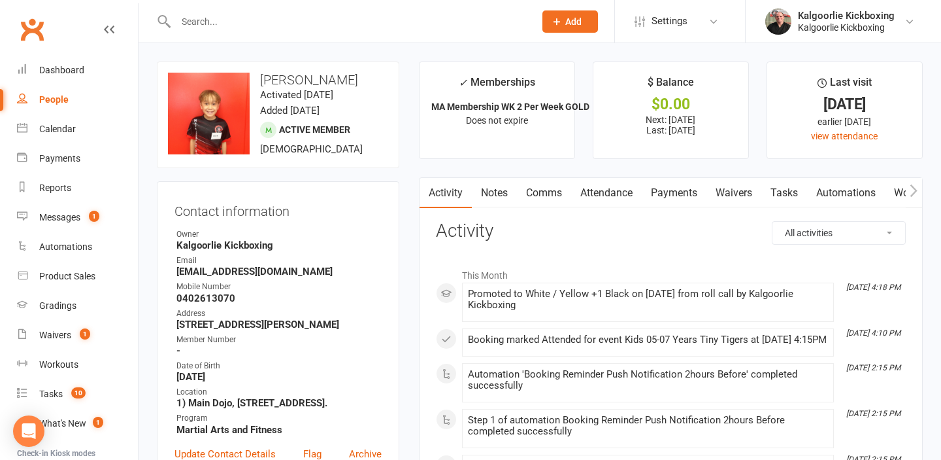
click at [676, 193] on link "Payments" at bounding box center [674, 193] width 65 height 30
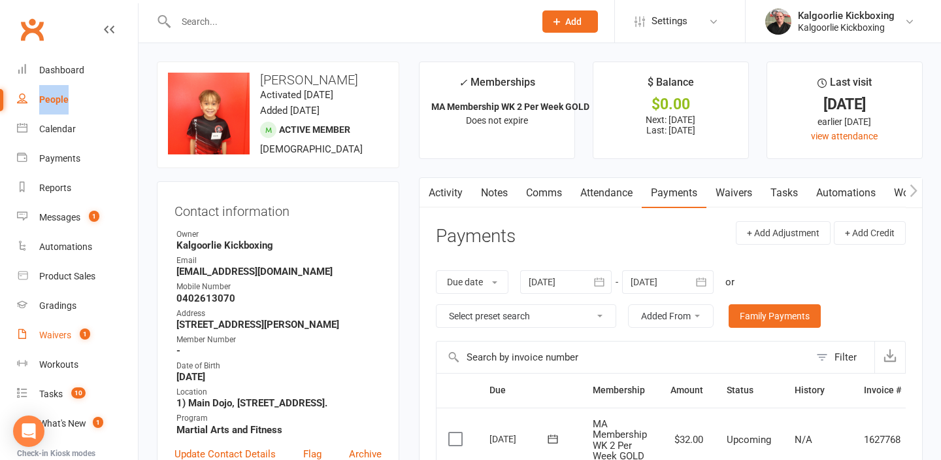
click at [59, 331] on div "Waivers" at bounding box center [55, 334] width 32 height 10
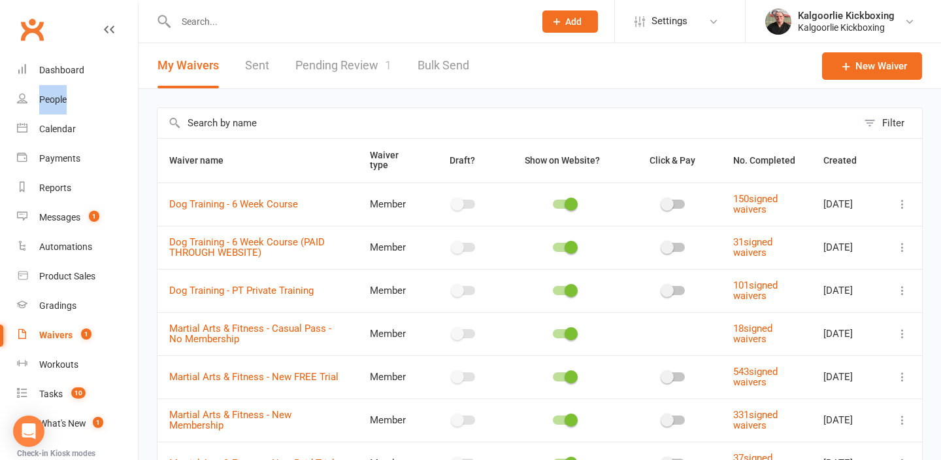
click at [322, 67] on link "Pending Review 1" at bounding box center [343, 65] width 96 height 45
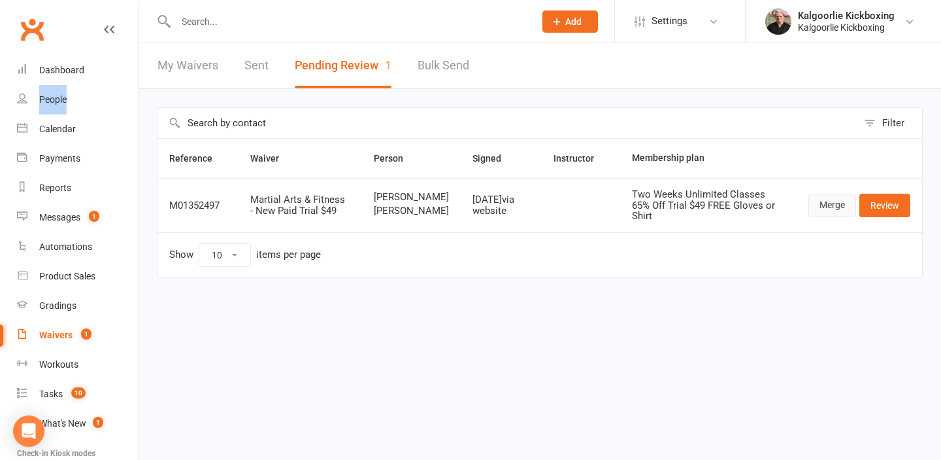
click at [825, 216] on link "Merge" at bounding box center [833, 205] width 48 height 24
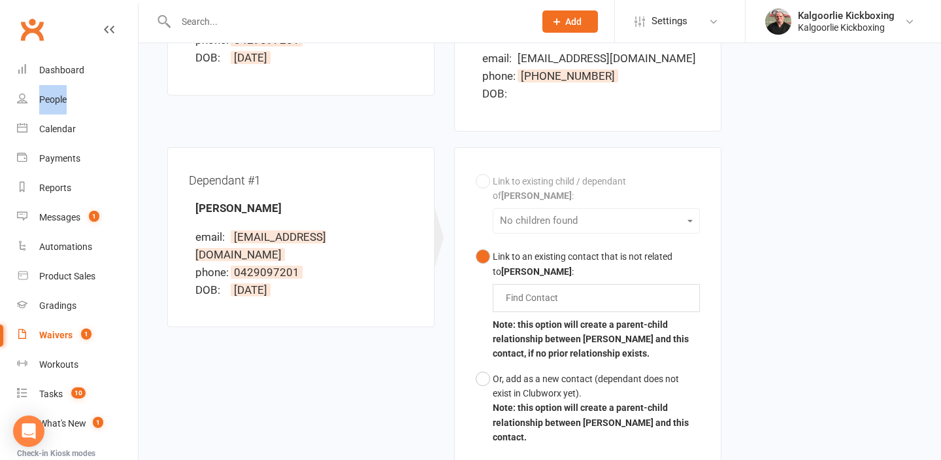
scroll to position [255, 0]
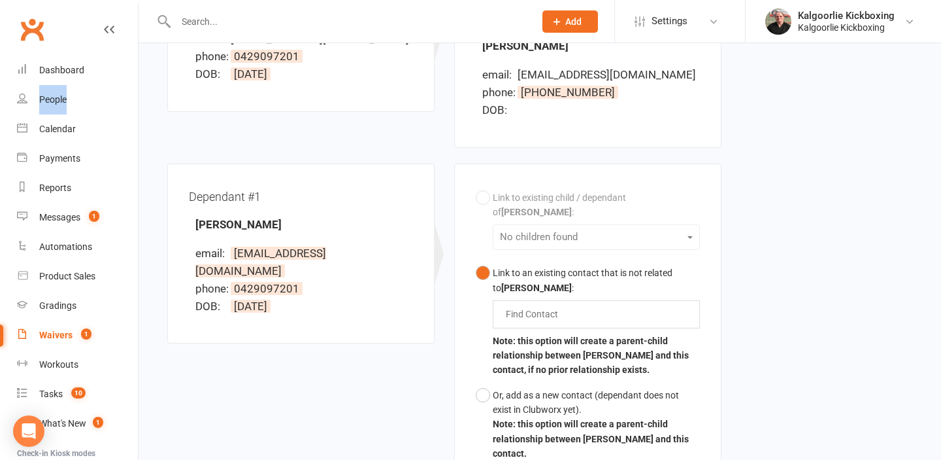
click at [599, 310] on div "Find Contact" at bounding box center [596, 313] width 207 height 27
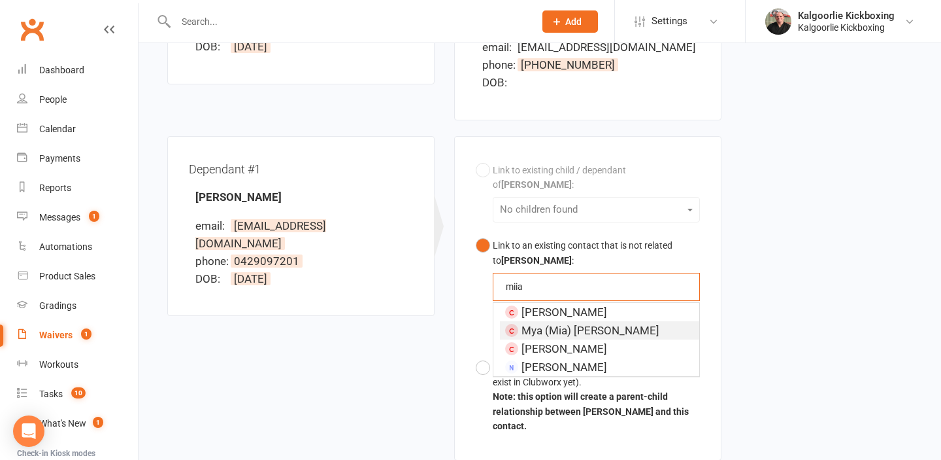
scroll to position [273, 0]
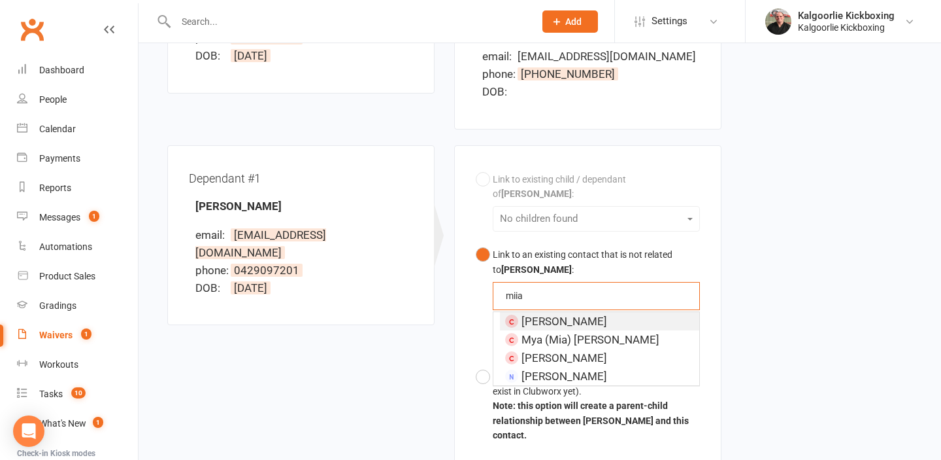
click at [476, 242] on button "Link to an existing contact that is not related to [PERSON_NAME] : [PERSON_NAME…" at bounding box center [588, 303] width 224 height 122
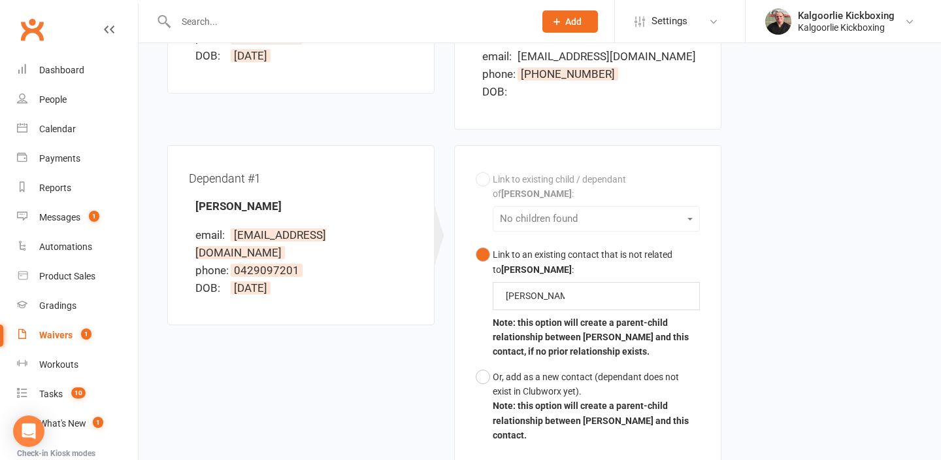
click at [662, 219] on div "Link to existing child / dependant of [PERSON_NAME] : No children found [PERSON…" at bounding box center [588, 307] width 224 height 281
click at [689, 217] on div "Link to existing child / dependant of [PERSON_NAME] : No children found [PERSON…" at bounding box center [588, 307] width 224 height 281
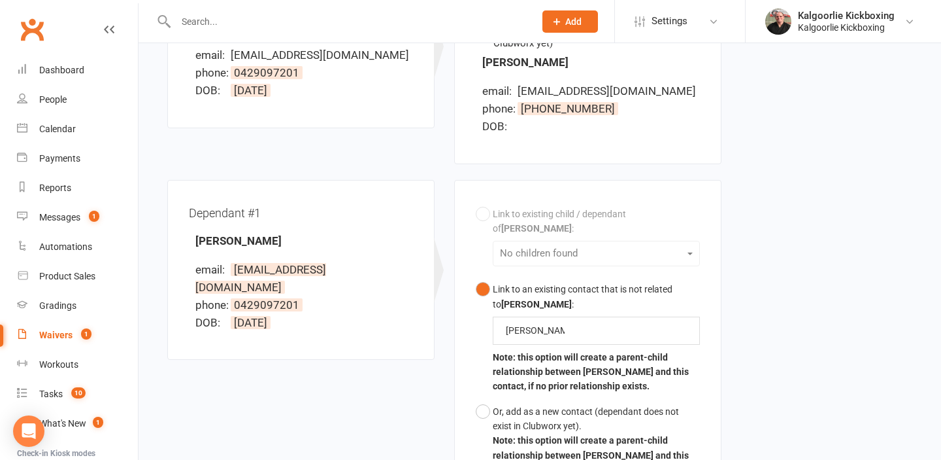
scroll to position [235, 0]
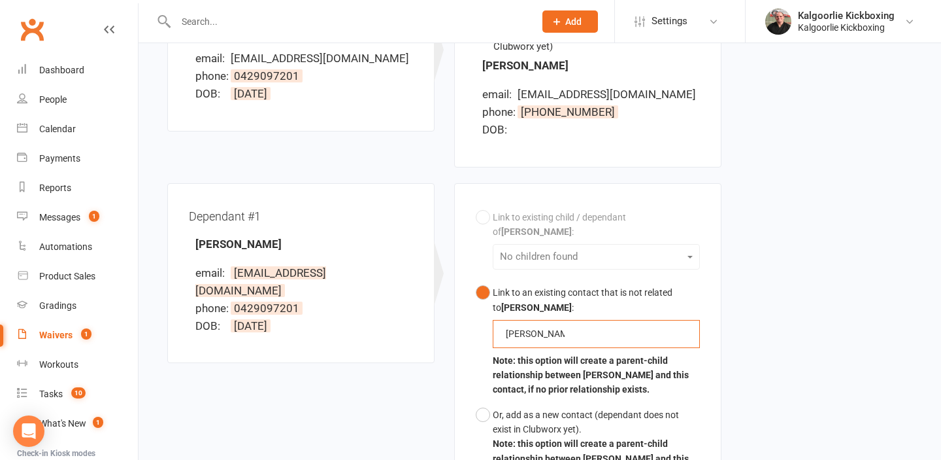
click at [565, 333] on input "[PERSON_NAME]" at bounding box center [535, 334] width 61 height 16
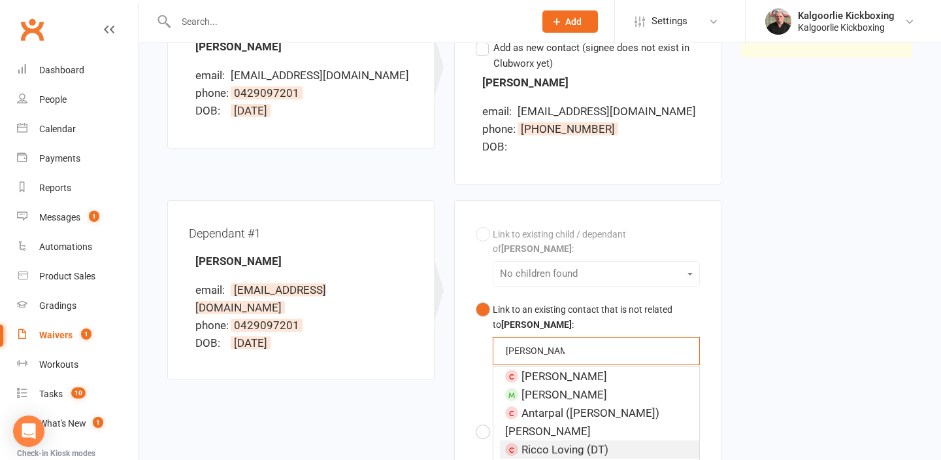
scroll to position [214, 0]
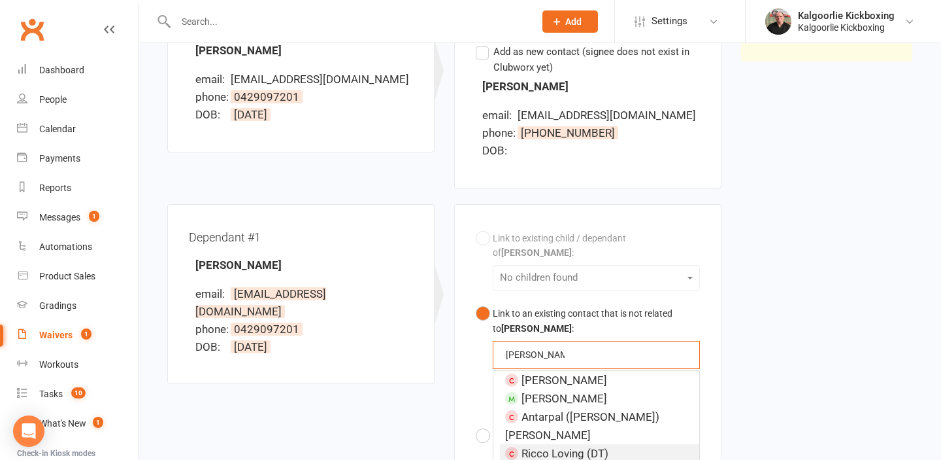
click at [519, 358] on input "[PERSON_NAME]" at bounding box center [535, 354] width 61 height 16
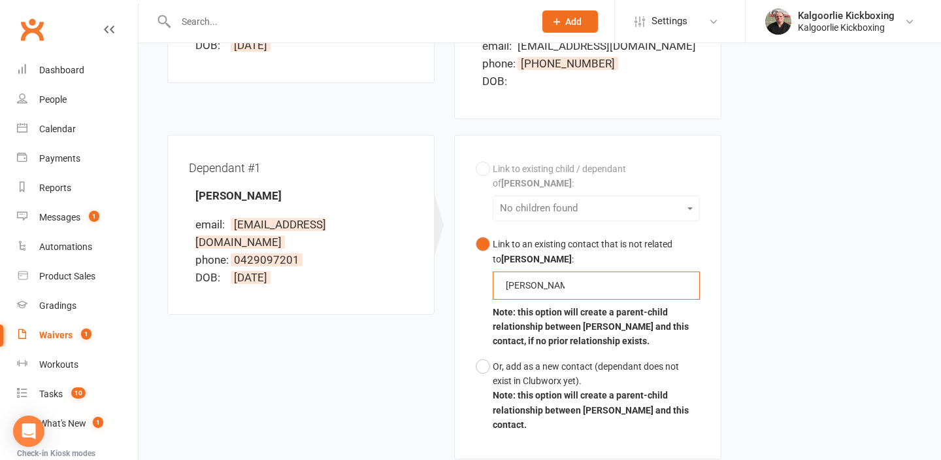
scroll to position [285, 0]
click at [650, 276] on div "[PERSON_NAME] [PERSON_NAME]" at bounding box center [596, 283] width 207 height 27
click at [558, 282] on input "[PERSON_NAME]" at bounding box center [535, 284] width 61 height 16
type input "m"
